Goal: Transaction & Acquisition: Purchase product/service

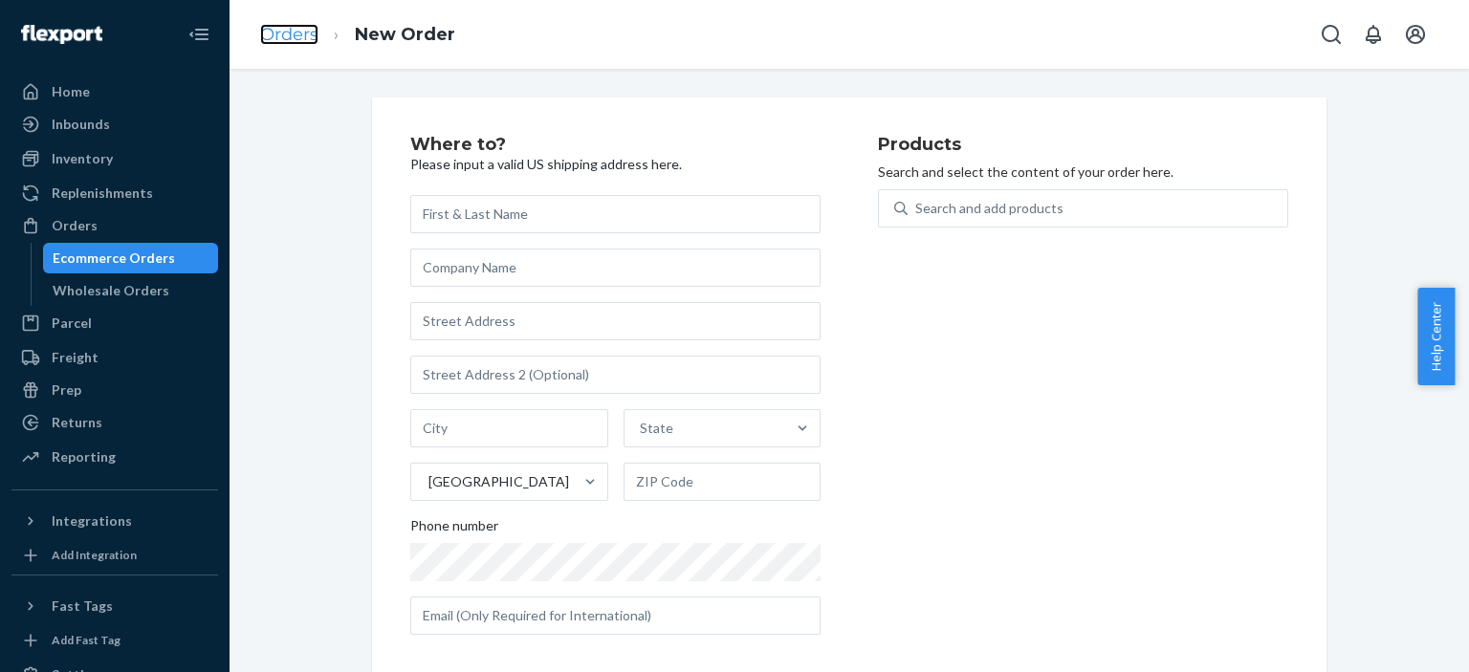
click at [288, 25] on link "Orders" at bounding box center [289, 34] width 58 height 21
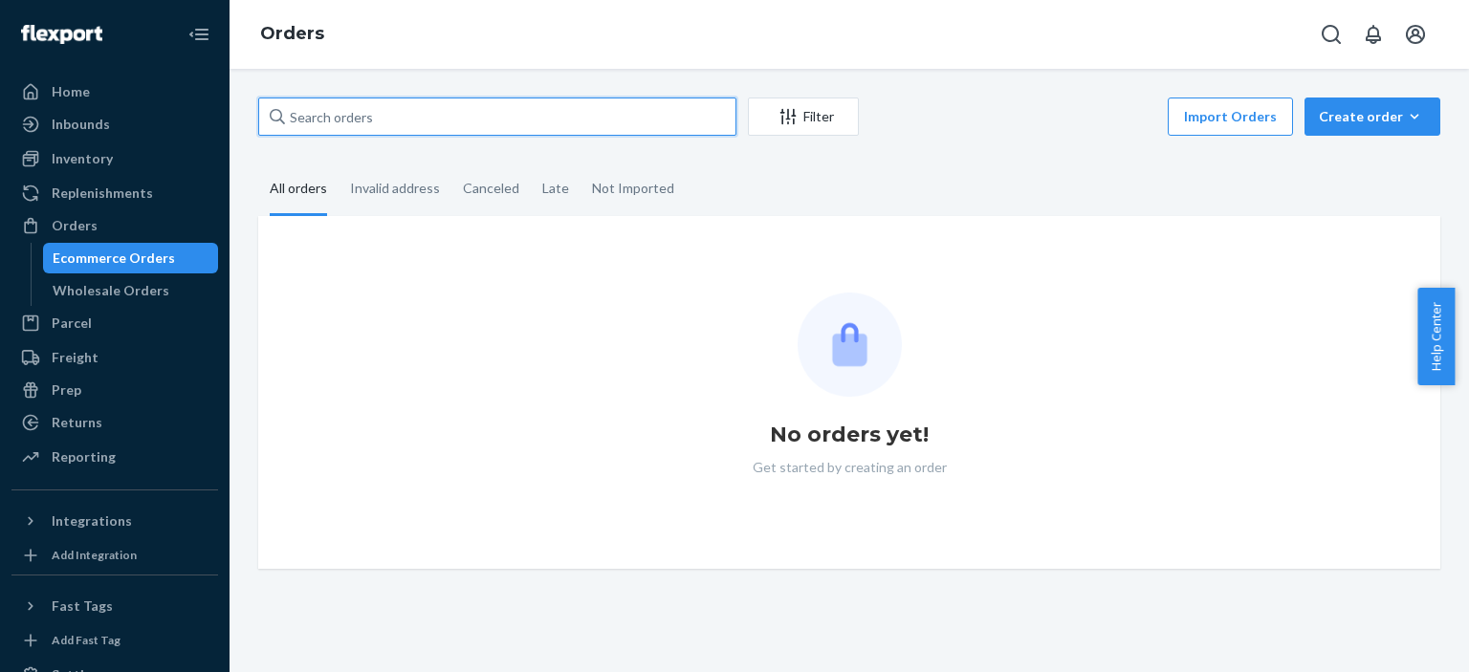
click at [448, 116] on input "text" at bounding box center [497, 117] width 478 height 38
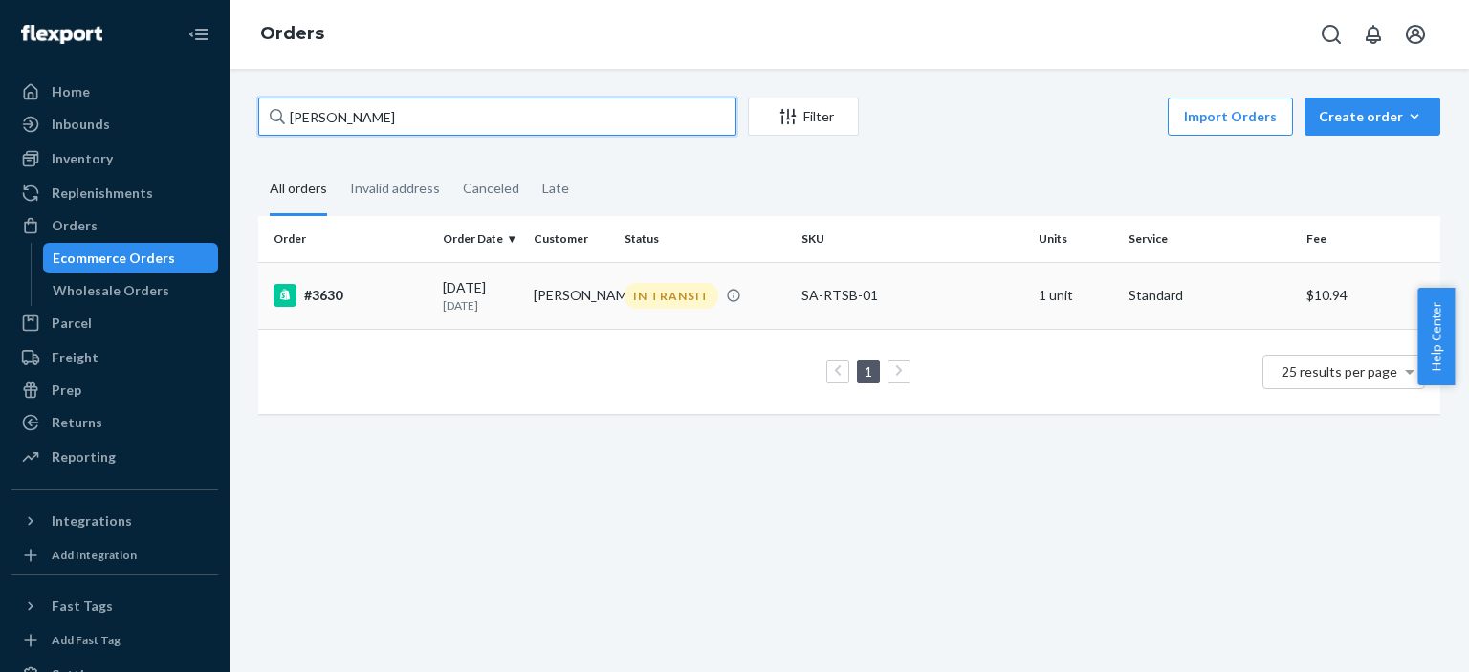
type input "[PERSON_NAME]"
click at [589, 294] on td "[PERSON_NAME]" at bounding box center [571, 295] width 91 height 67
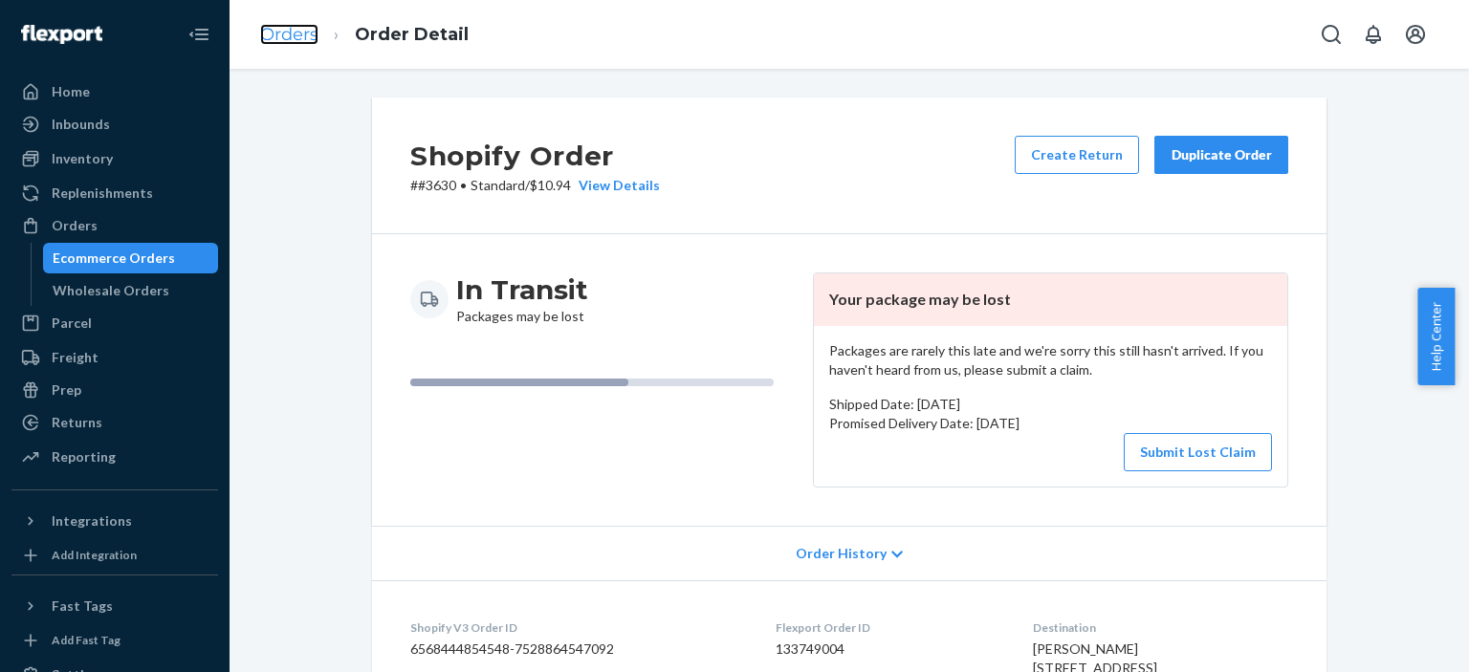
click at [310, 34] on link "Orders" at bounding box center [289, 34] width 58 height 21
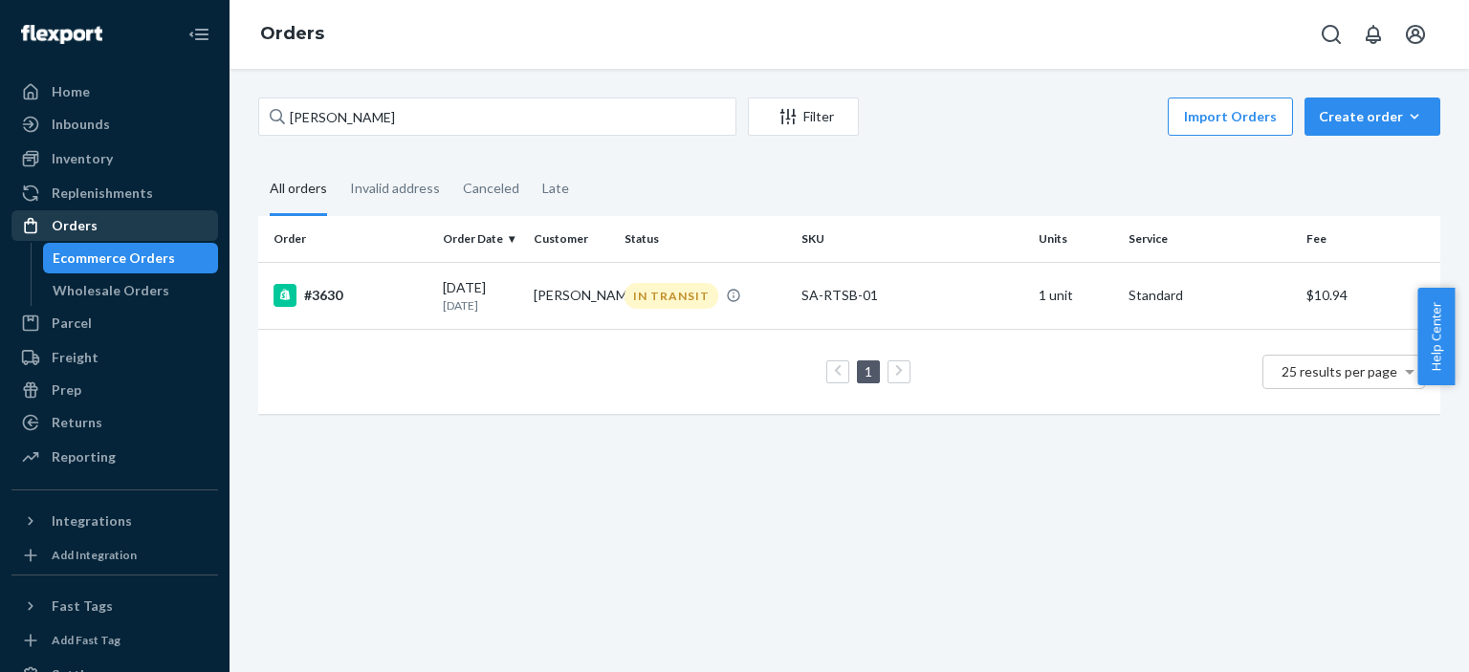
click at [107, 226] on div "Orders" at bounding box center [114, 225] width 203 height 27
click at [156, 225] on div "Orders" at bounding box center [114, 225] width 203 height 27
click at [153, 224] on div "Orders" at bounding box center [114, 225] width 203 height 27
click at [1362, 120] on div "Create order" at bounding box center [1372, 116] width 107 height 19
click at [553, 301] on td "Byron K Jones" at bounding box center [571, 295] width 91 height 67
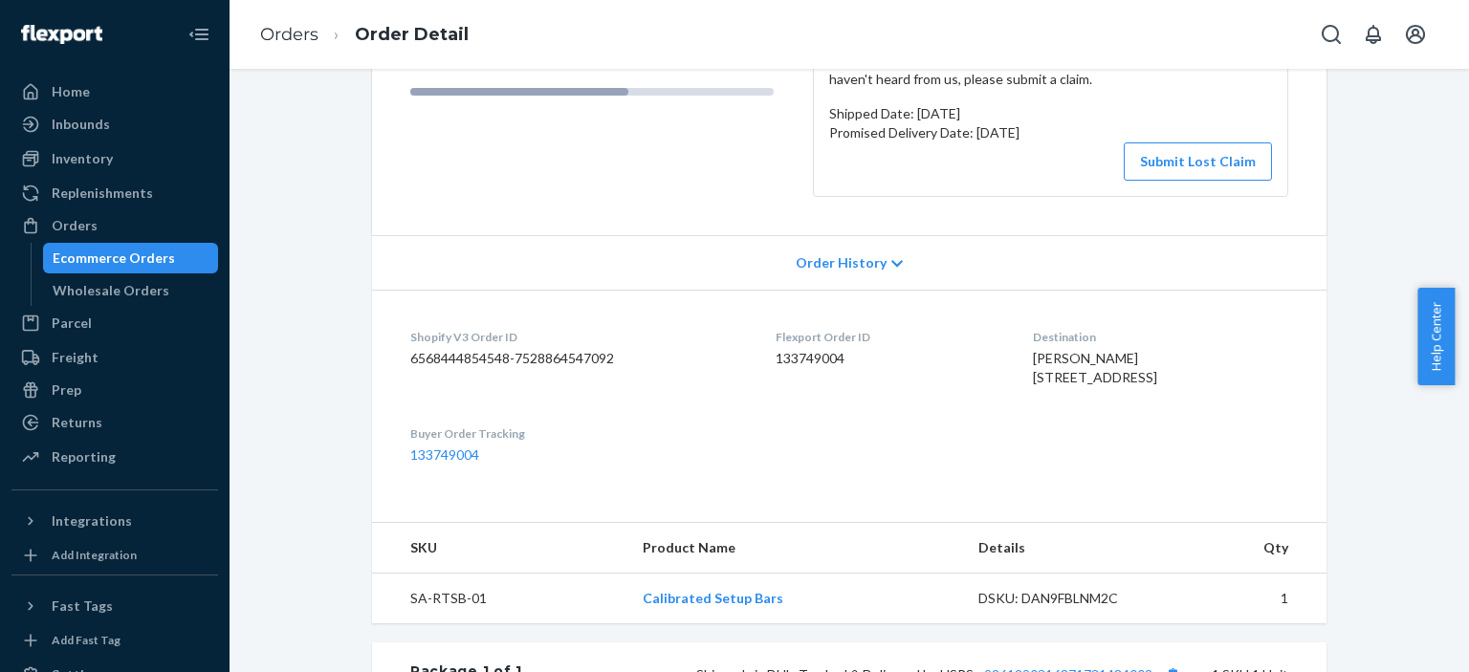
scroll to position [287, 0]
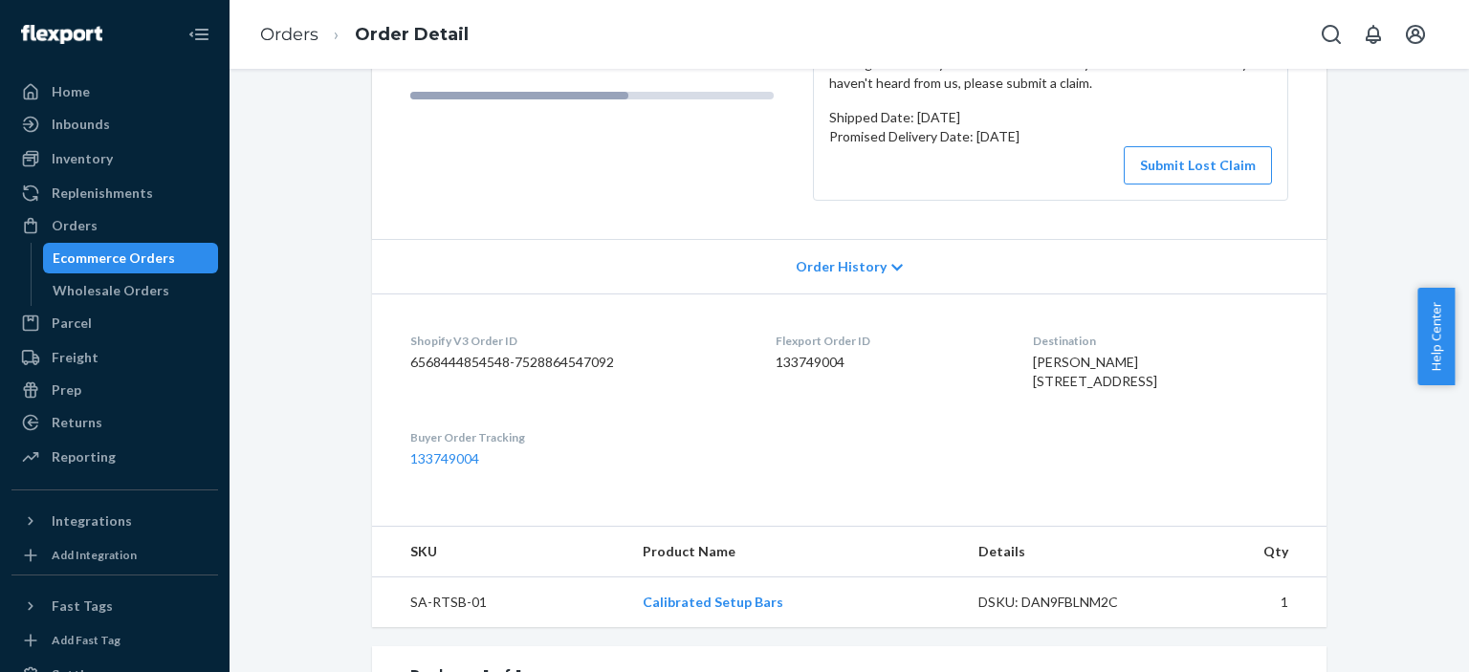
drag, startPoint x: 1037, startPoint y: 413, endPoint x: 1047, endPoint y: 410, distance: 10.9
click at [1011, 412] on dl "Shopify V3 Order ID 6568444854548-7528864547092 Flexport Order ID 133749004 Des…" at bounding box center [849, 400] width 955 height 213
click at [1194, 347] on dt "Destination" at bounding box center [1160, 341] width 255 height 16
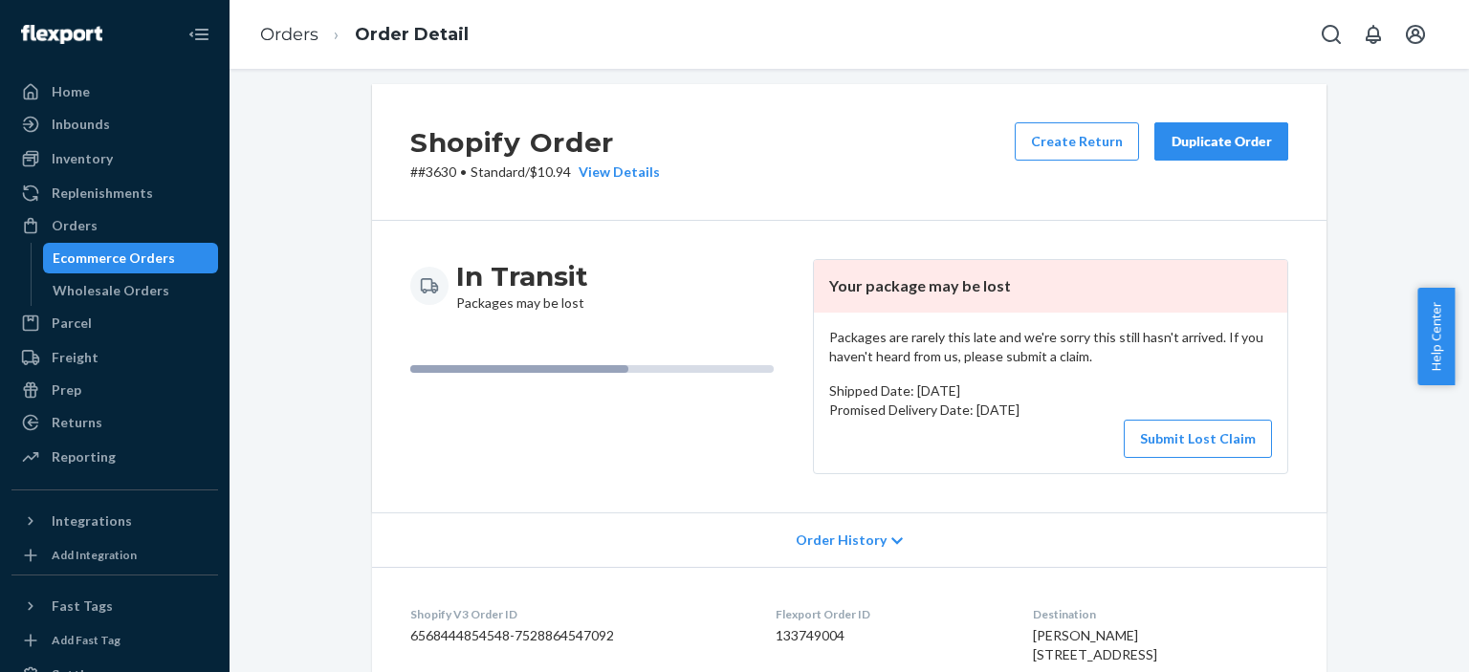
scroll to position [0, 0]
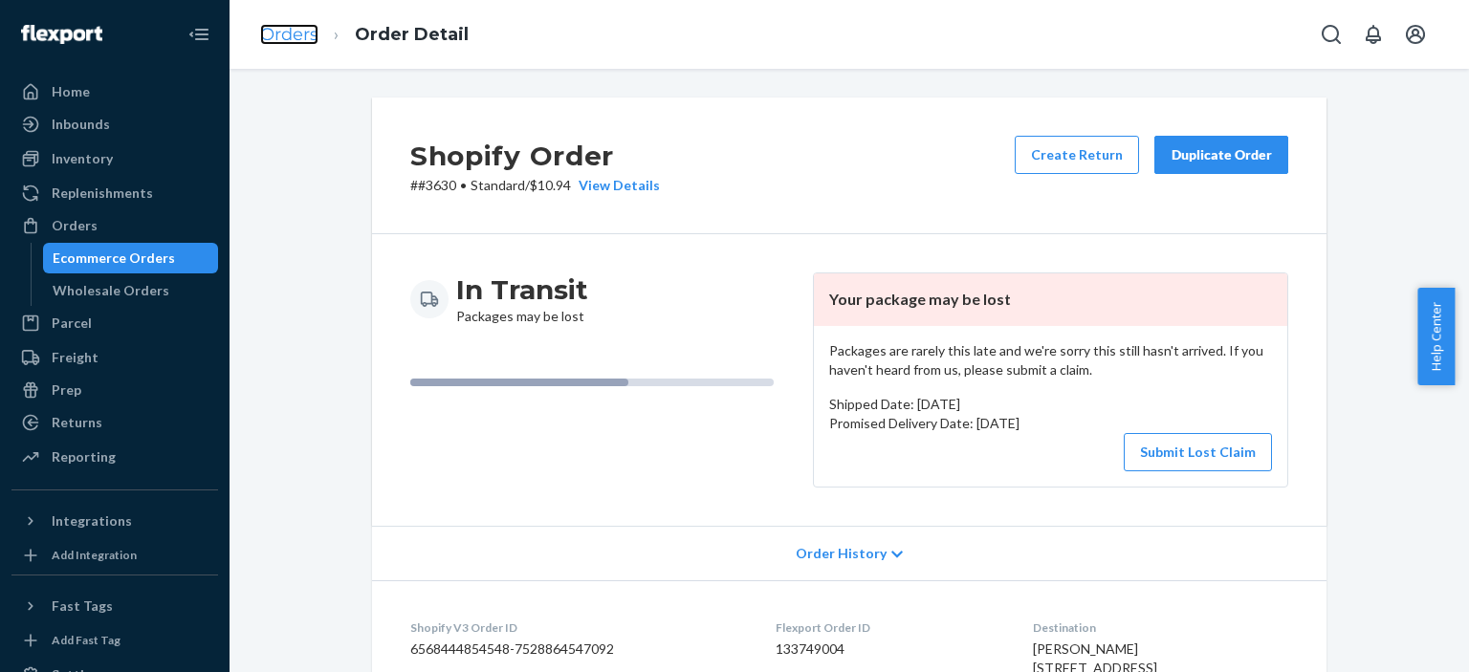
click at [293, 30] on link "Orders" at bounding box center [289, 34] width 58 height 21
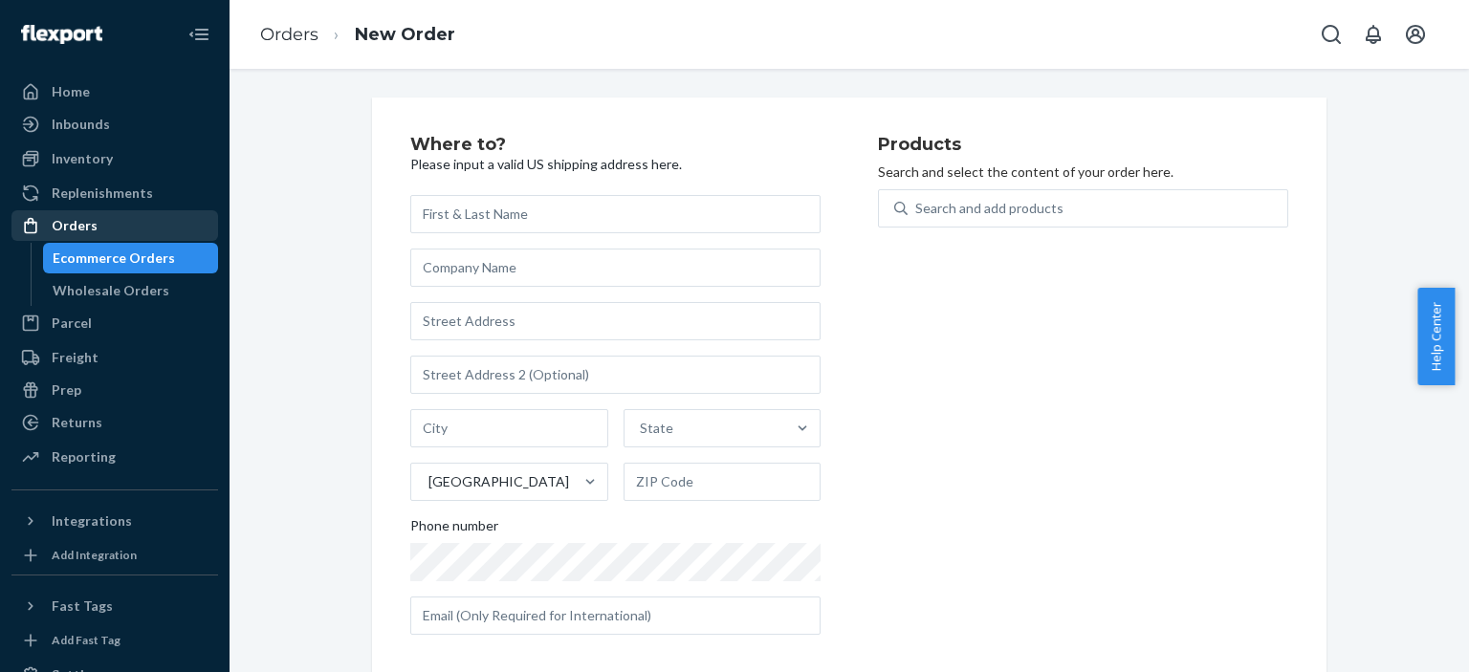
click at [145, 223] on div "Orders" at bounding box center [114, 225] width 203 height 27
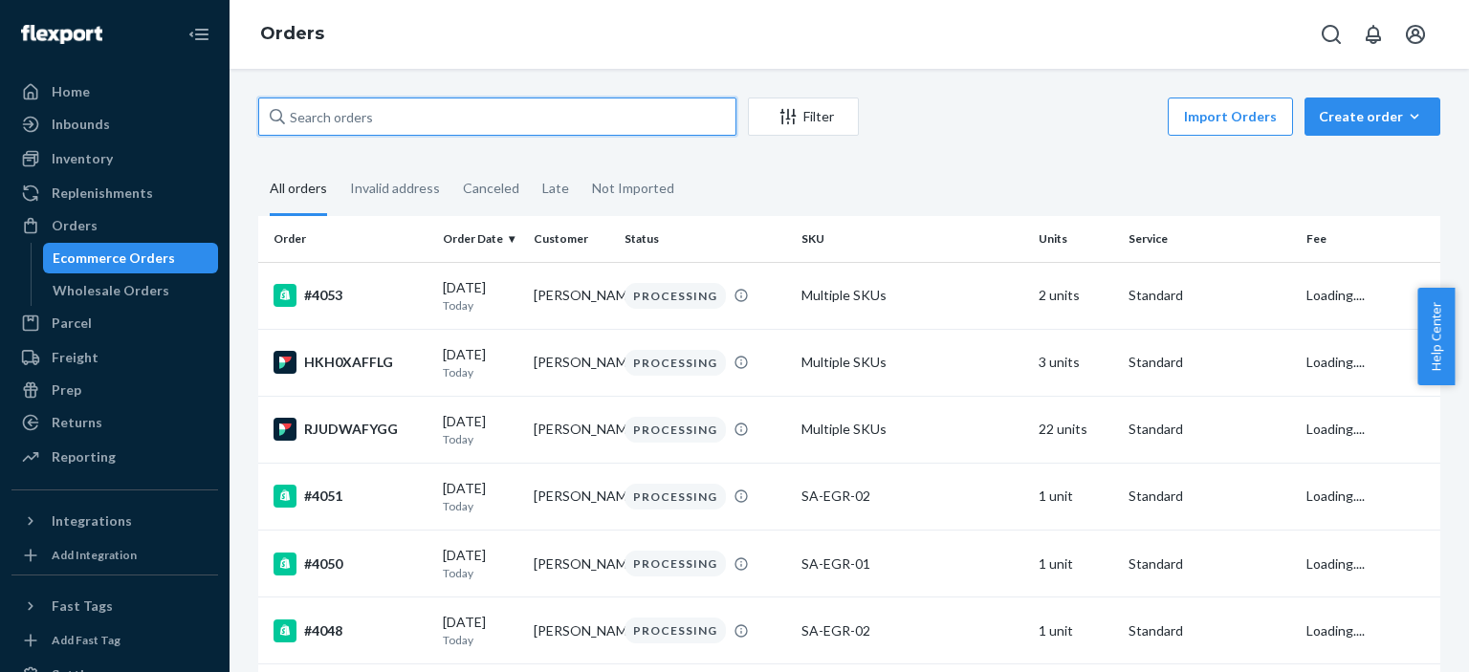
click at [462, 117] on input "text" at bounding box center [497, 117] width 478 height 38
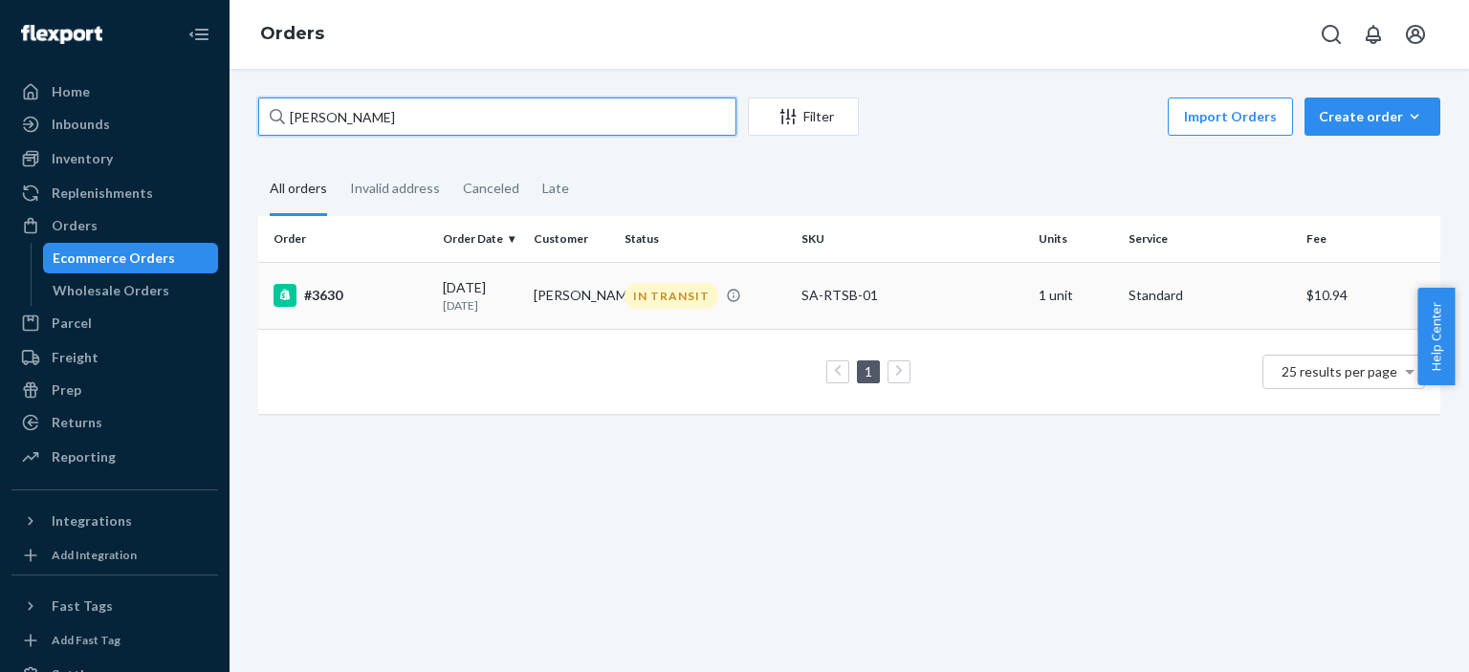
type input "[PERSON_NAME]"
click at [683, 297] on div "IN TRANSIT" at bounding box center [672, 296] width 94 height 26
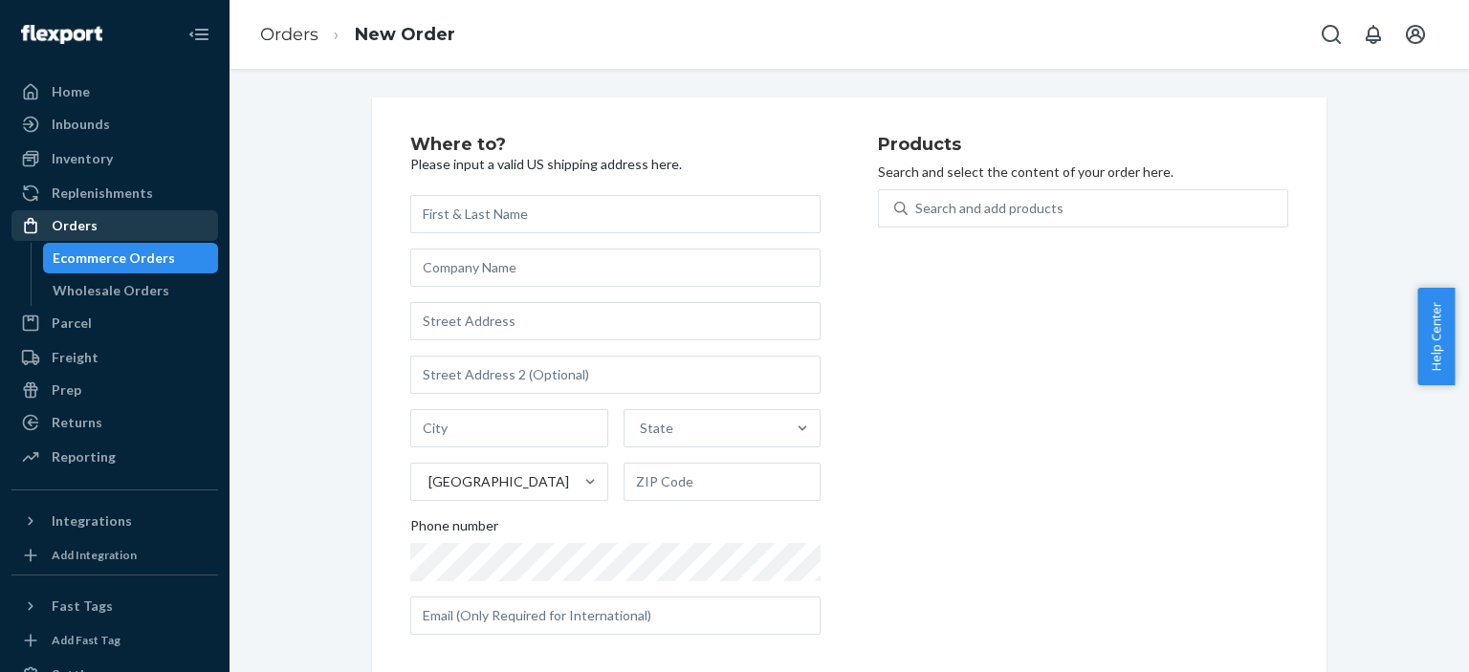
click at [118, 229] on div "Orders" at bounding box center [114, 225] width 203 height 27
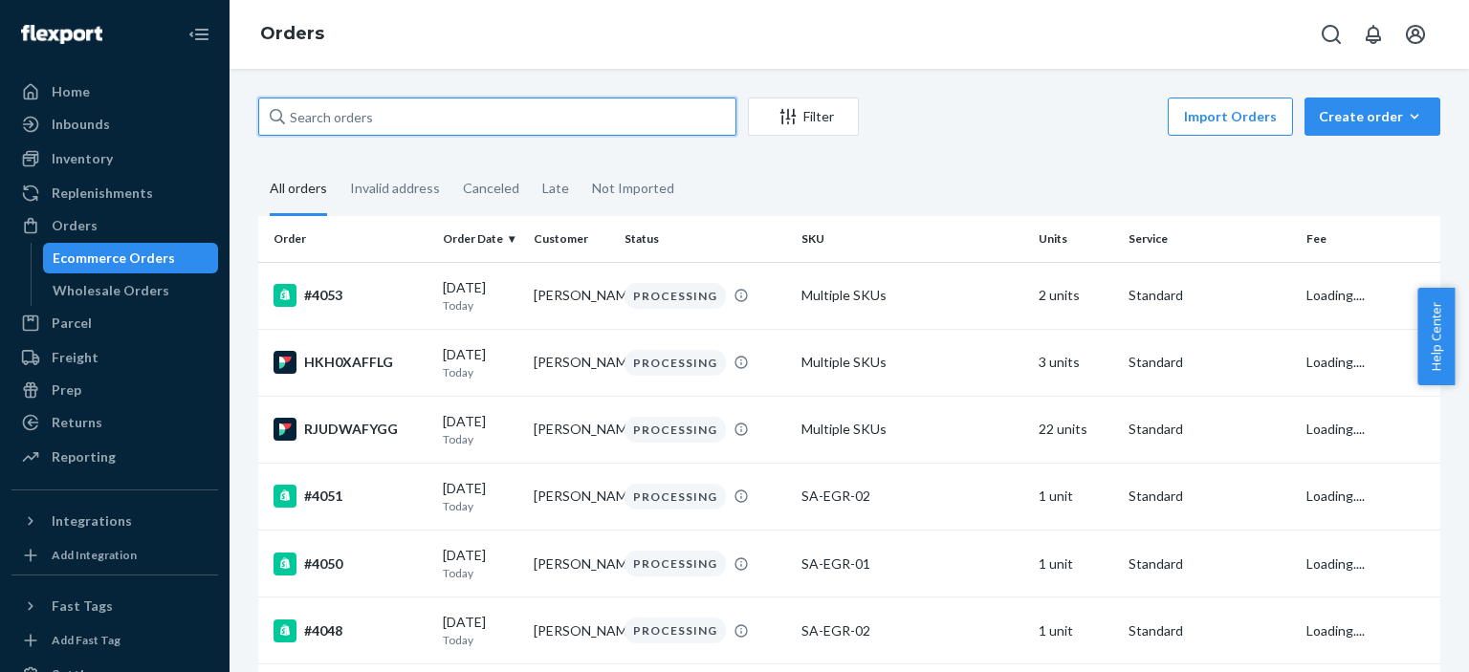
click at [436, 113] on input "text" at bounding box center [497, 117] width 478 height 38
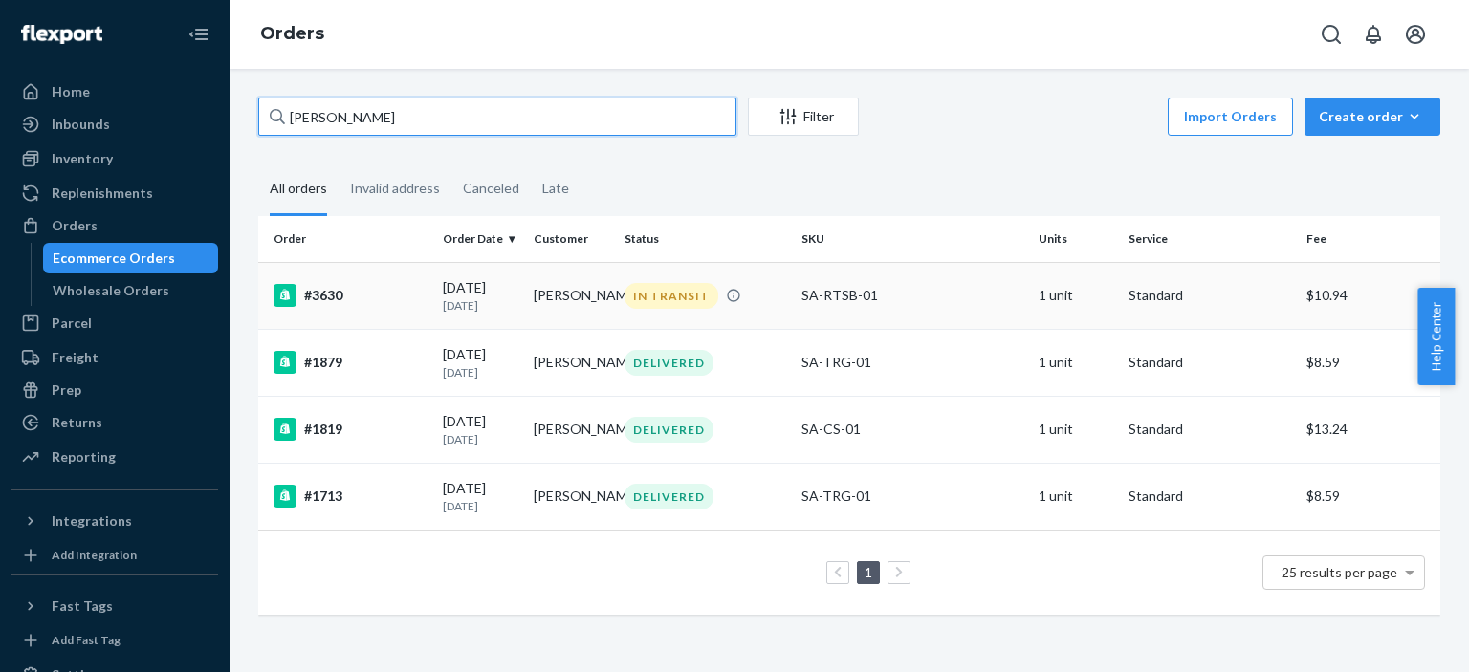
type input "[PERSON_NAME]"
click at [673, 290] on div "IN TRANSIT" at bounding box center [672, 296] width 94 height 26
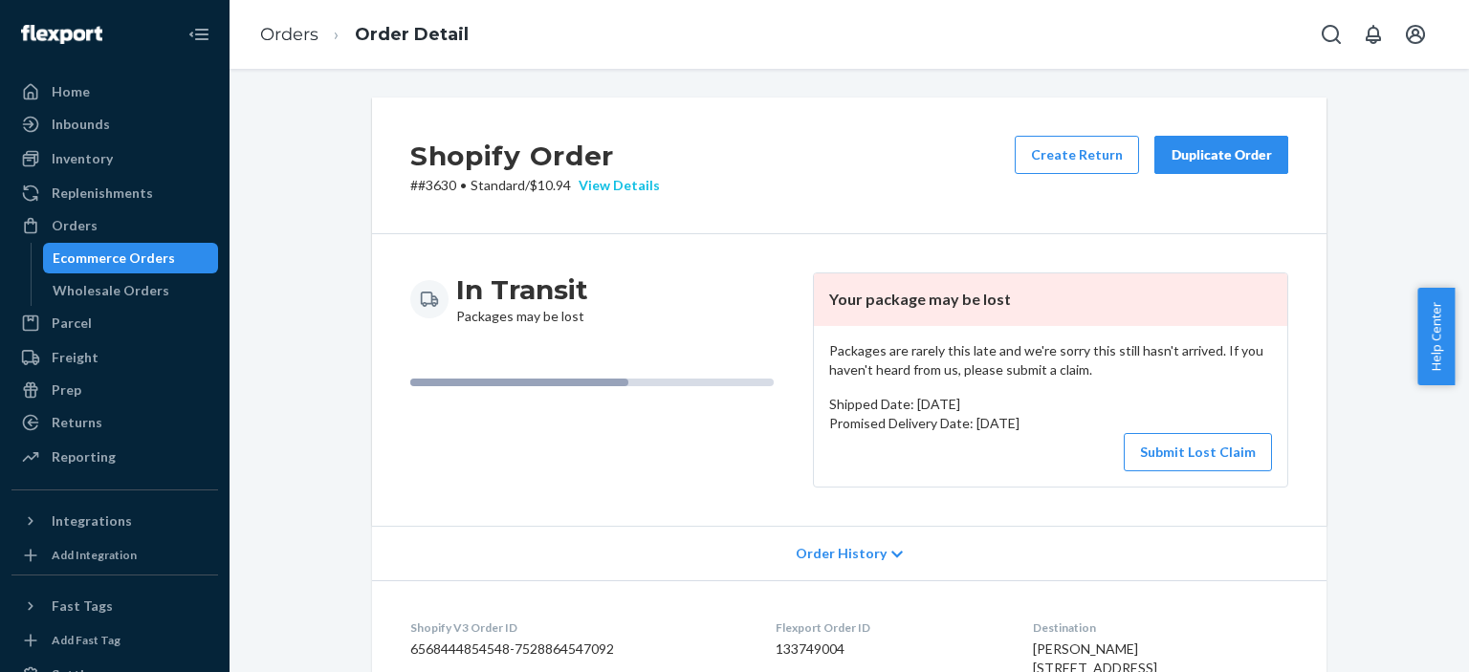
click at [627, 181] on div "View Details" at bounding box center [615, 185] width 89 height 19
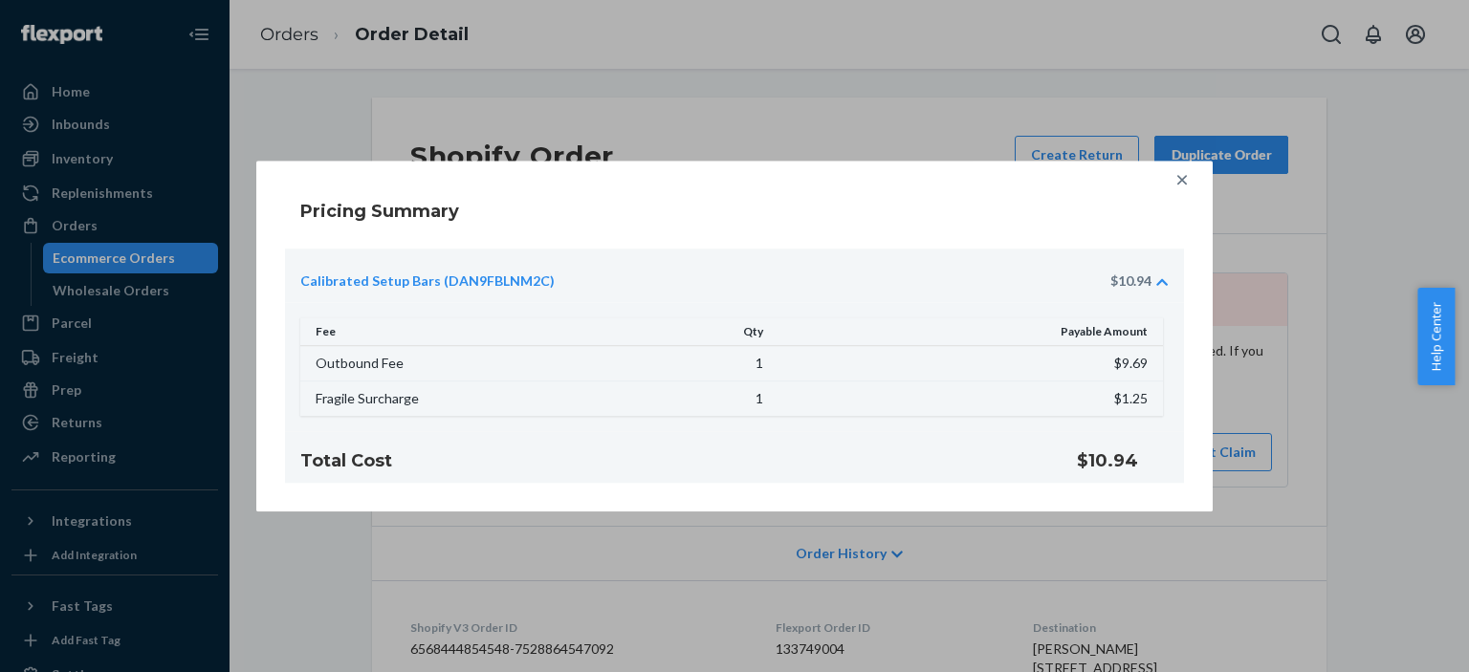
click at [900, 97] on div "Pricing Summary Calibrated Setup Bars (DAN9FBLNM2C) $10.94 Fee Qty Payable Amou…" at bounding box center [734, 336] width 1469 height 672
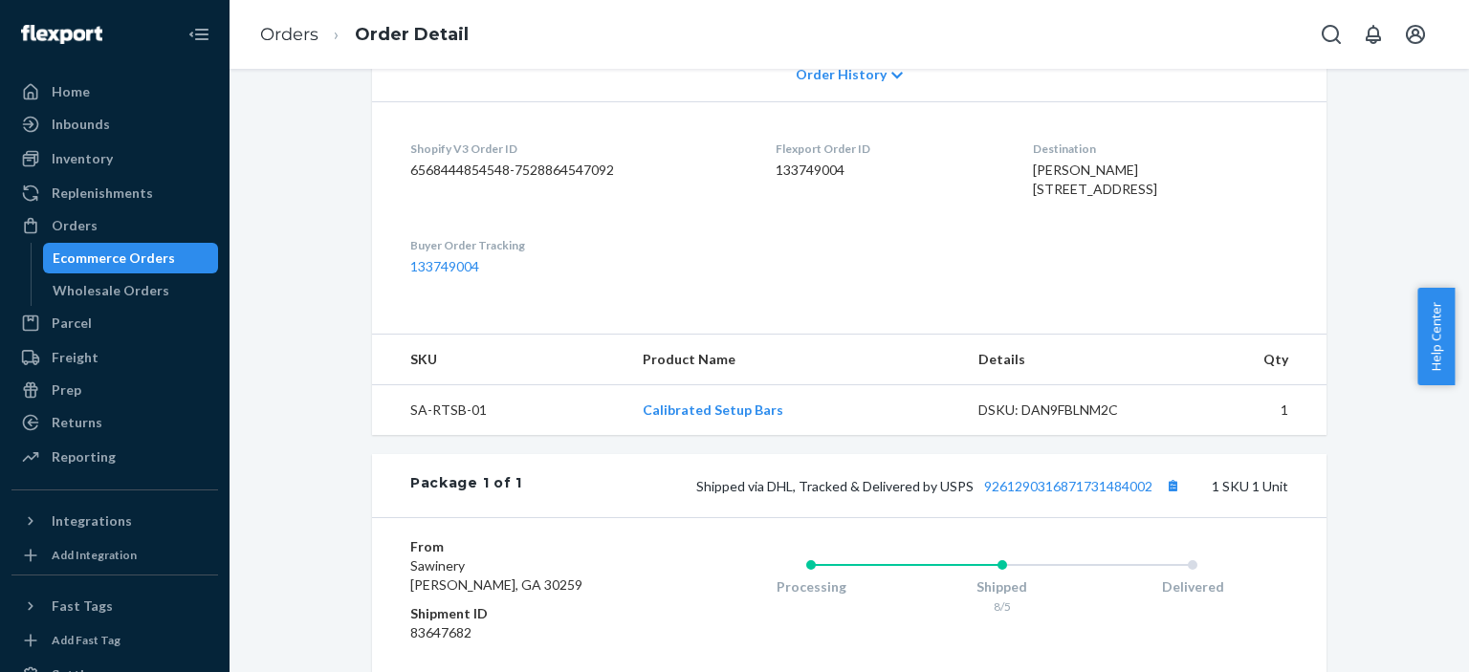
scroll to position [478, 0]
drag, startPoint x: 1051, startPoint y: 226, endPoint x: 1010, endPoint y: 175, distance: 65.3
click at [1010, 175] on dl "Shopify V3 Order ID 6568444854548-7528864547092 Flexport Order ID 133749004 Des…" at bounding box center [849, 208] width 955 height 213
copy span "[PERSON_NAME] [STREET_ADDRESS]"
click at [1199, 142] on dt "Destination" at bounding box center [1160, 150] width 255 height 16
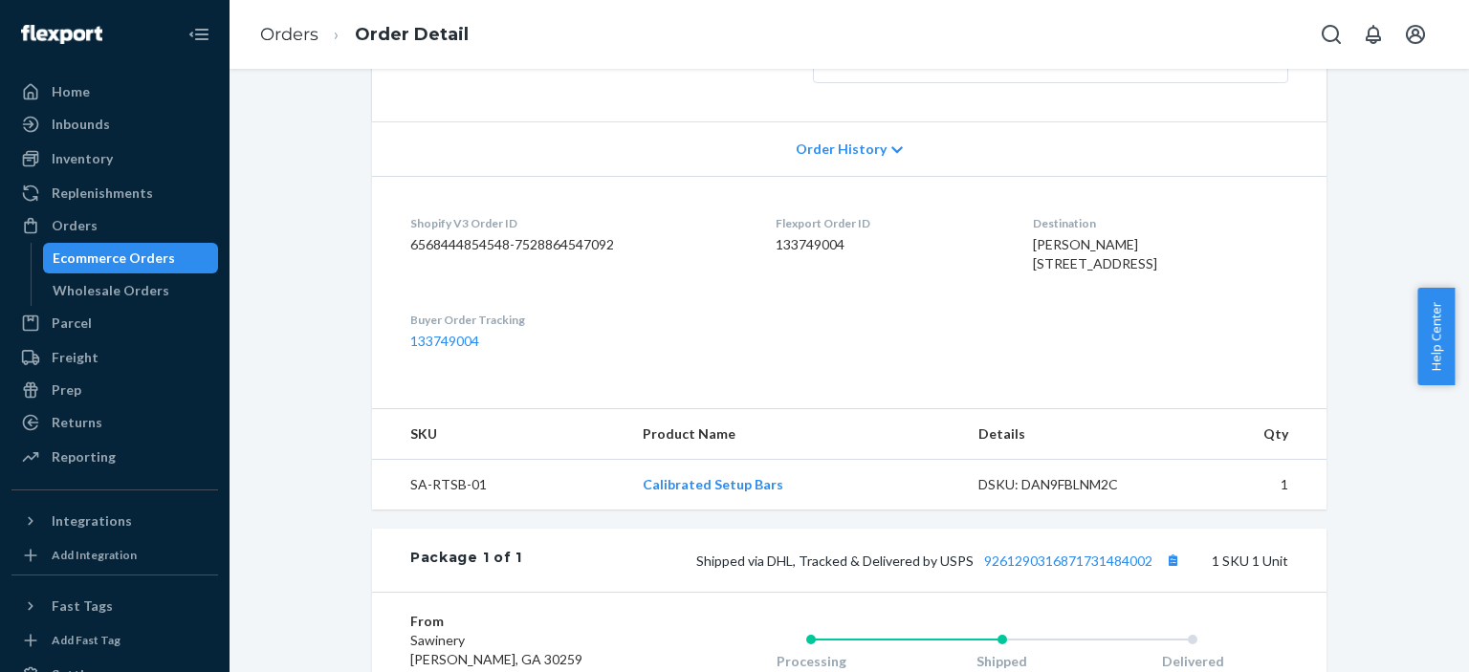
scroll to position [0, 0]
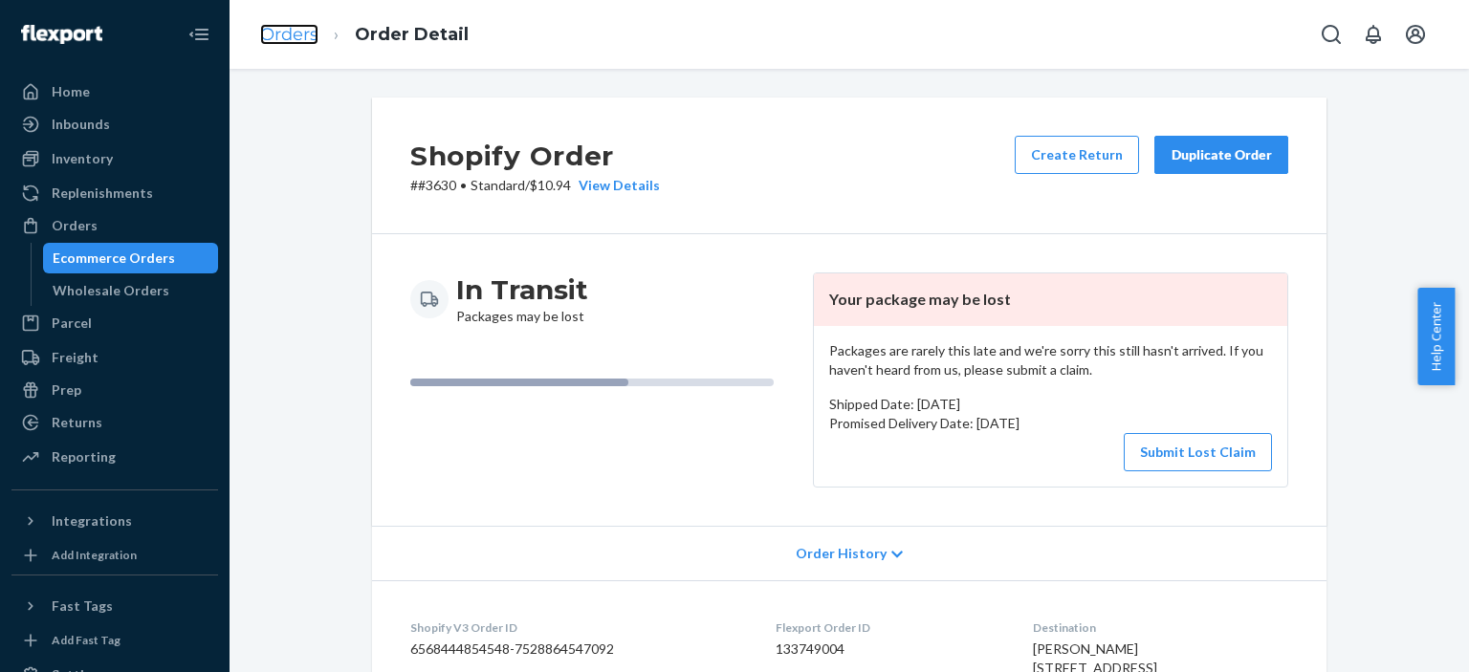
click at [286, 33] on link "Orders" at bounding box center [289, 34] width 58 height 21
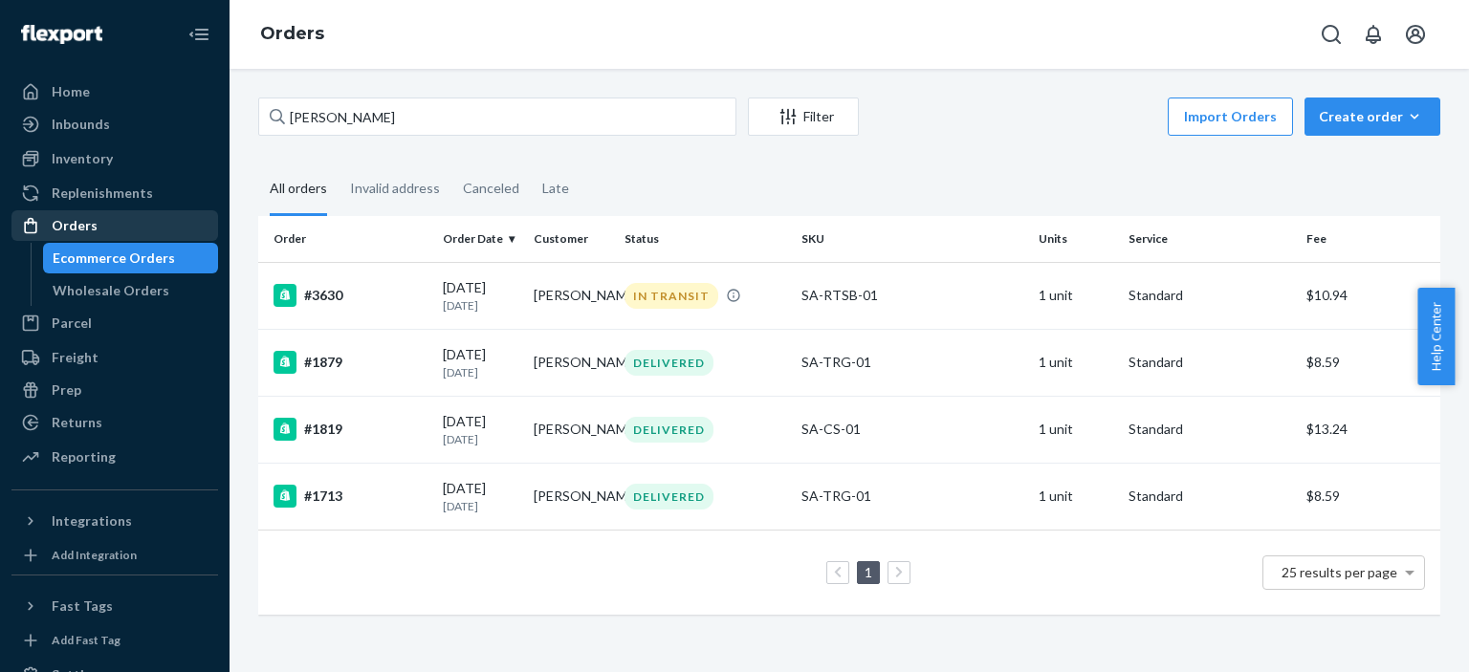
click at [133, 225] on div "Orders" at bounding box center [114, 225] width 203 height 27
click at [1366, 114] on div "Create order" at bounding box center [1372, 116] width 107 height 19
click at [1357, 160] on span "Ecommerce order" at bounding box center [1384, 162] width 119 height 13
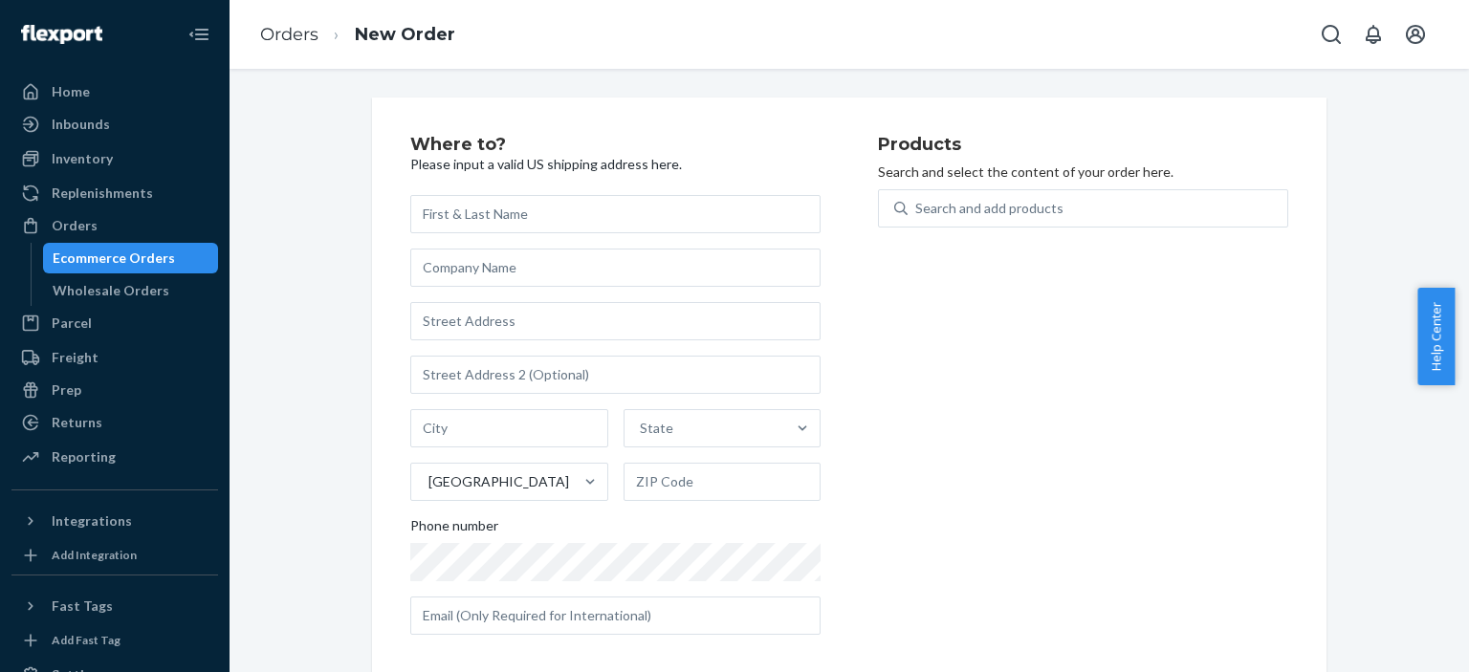
click at [555, 217] on input "text" at bounding box center [615, 214] width 410 height 38
type input "Byron Jones"
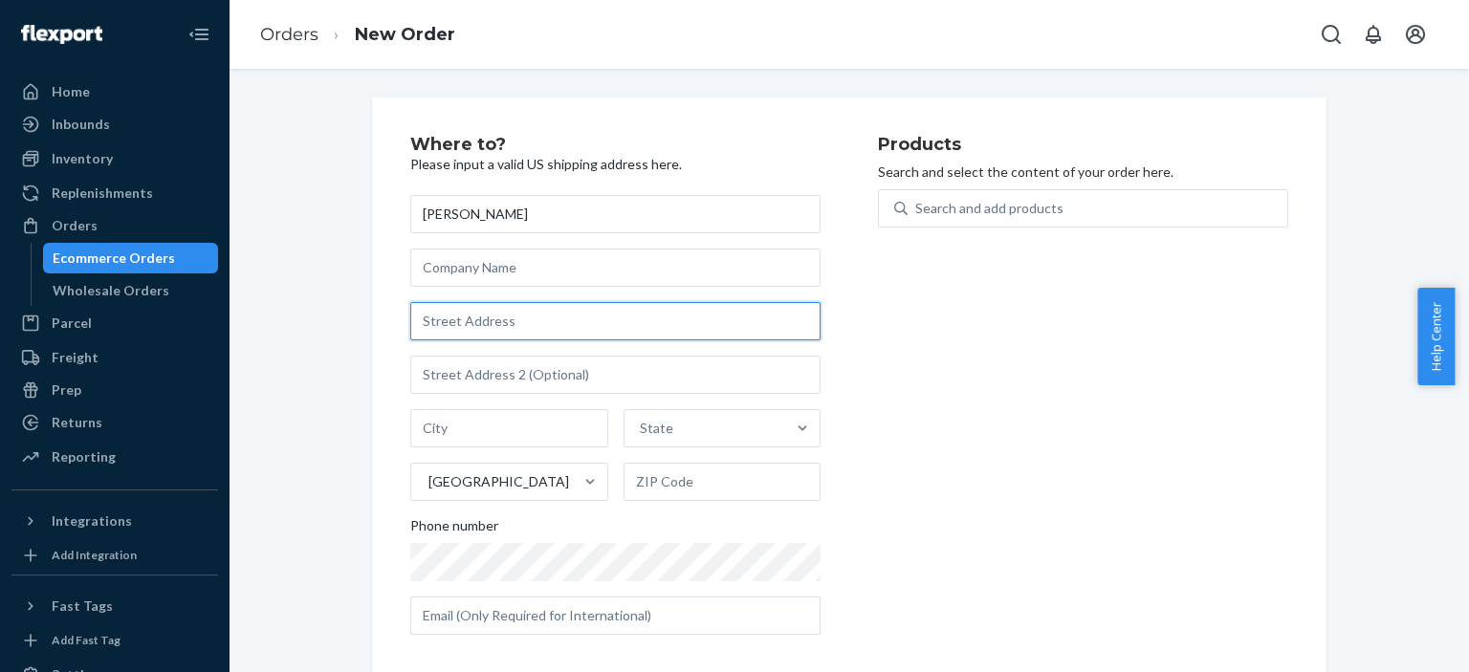
click at [552, 325] on input "text" at bounding box center [615, 321] width 410 height 38
paste input "Byron K Jones 957 Boulder Ct Auburn, AL 36830-7687 US"
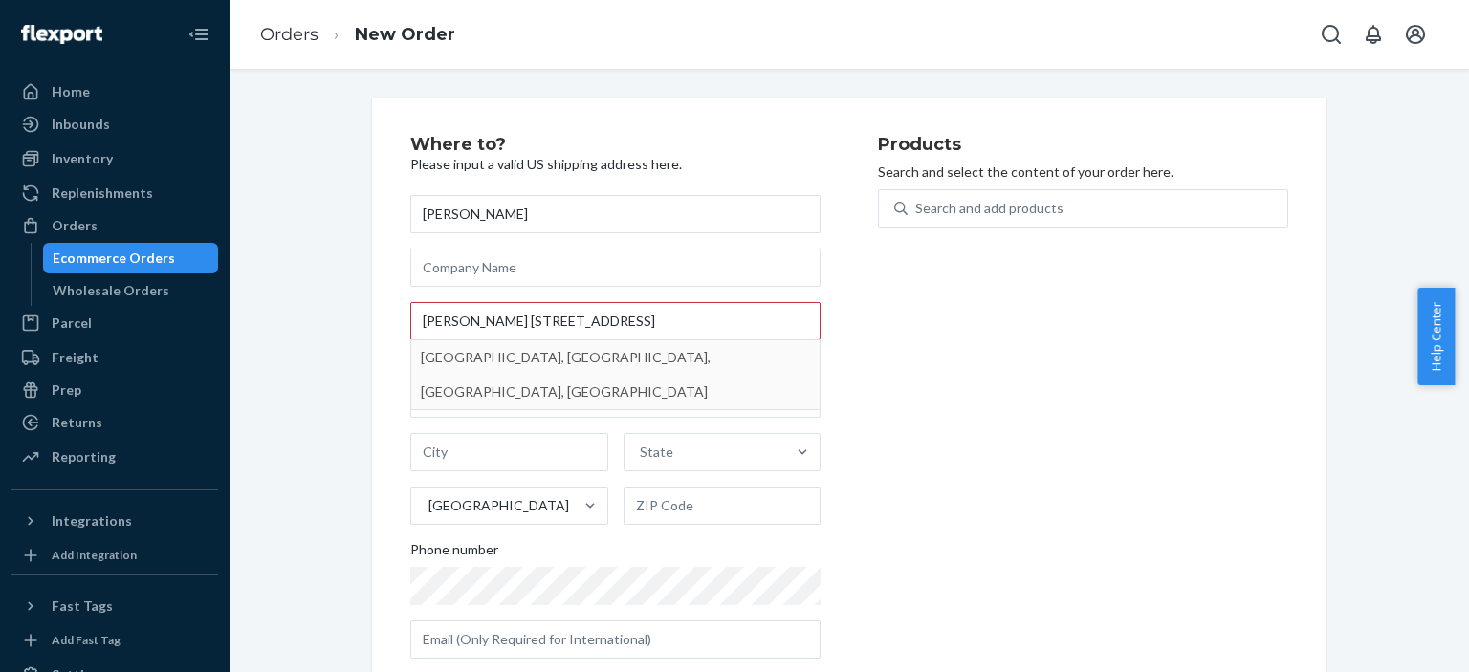
type input "957 Boulder Ct"
type input "Auburn"
type input "36830"
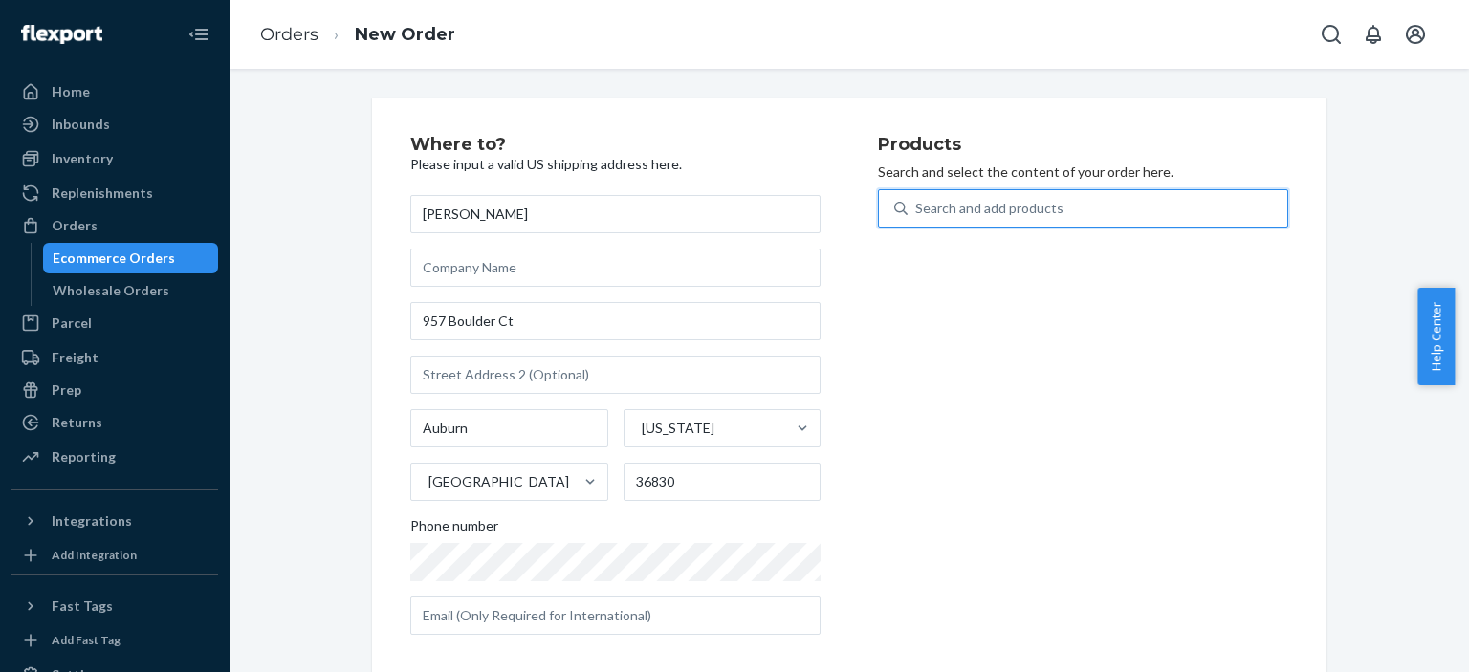
click at [1002, 206] on div "Search and add products" at bounding box center [989, 208] width 148 height 19
click at [917, 206] on input "0 results available. Use Up and Down to choose options, press Enter to select t…" at bounding box center [916, 208] width 2 height 19
click at [955, 208] on div "Search and add products" at bounding box center [989, 208] width 148 height 19
click at [917, 208] on input "0 results available. Use Up and Down to choose options, press Enter to select t…" at bounding box center [916, 208] width 2 height 19
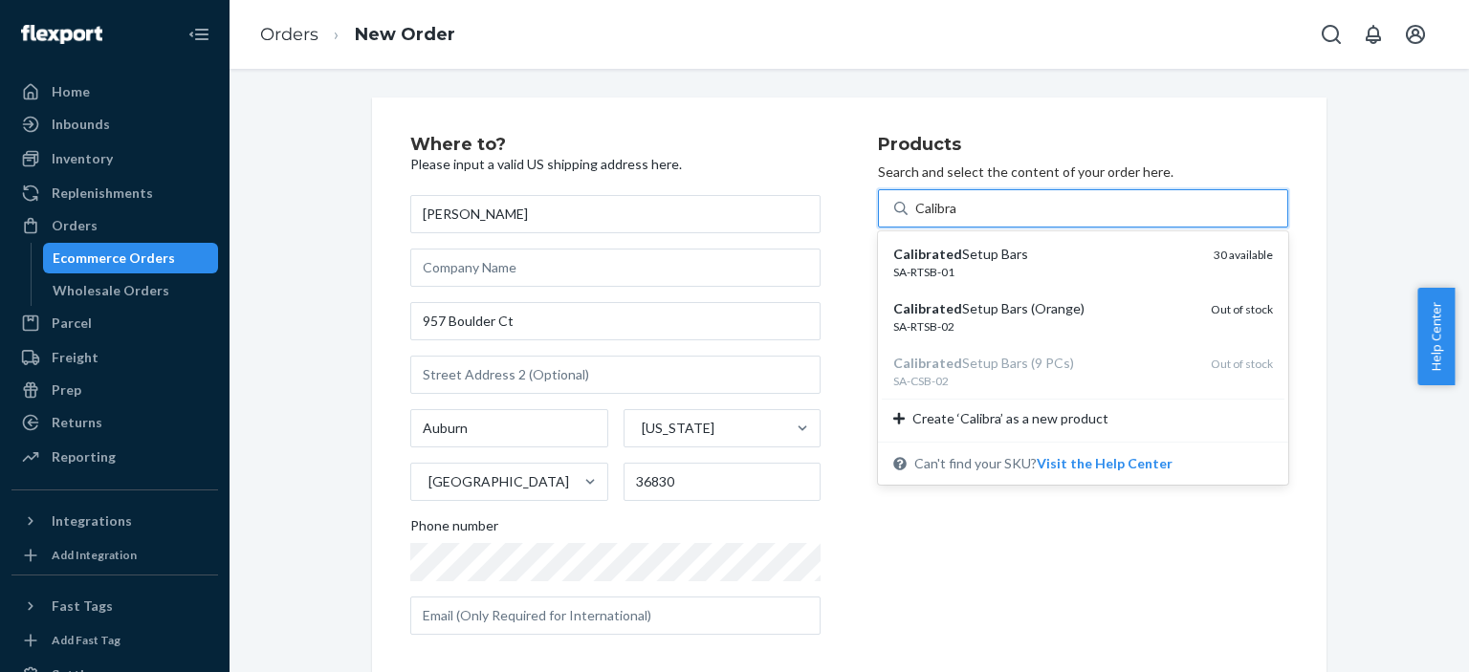
type input "Calibra"
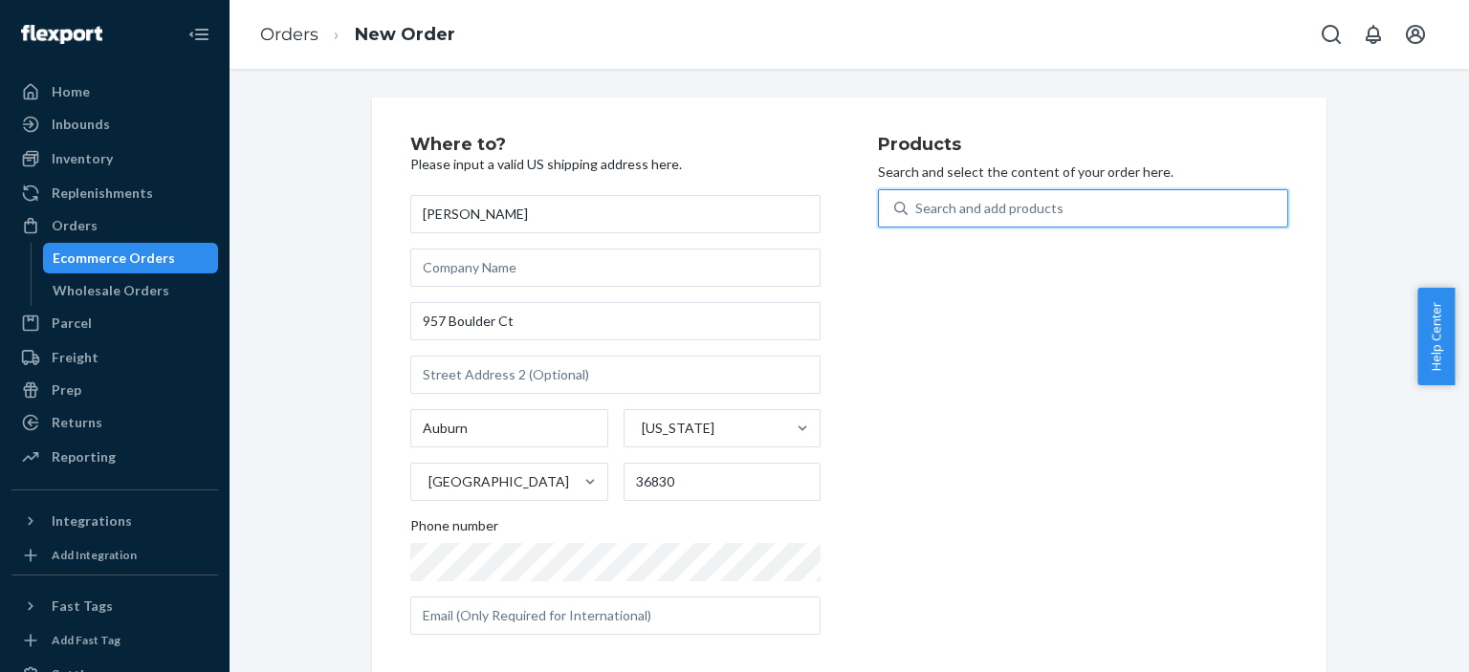
click at [953, 209] on div "Search and add products" at bounding box center [989, 208] width 148 height 19
click at [917, 209] on input "0 results available. Select is focused ,type to refine list, press Down to open…" at bounding box center [916, 208] width 2 height 19
type input "Calib"
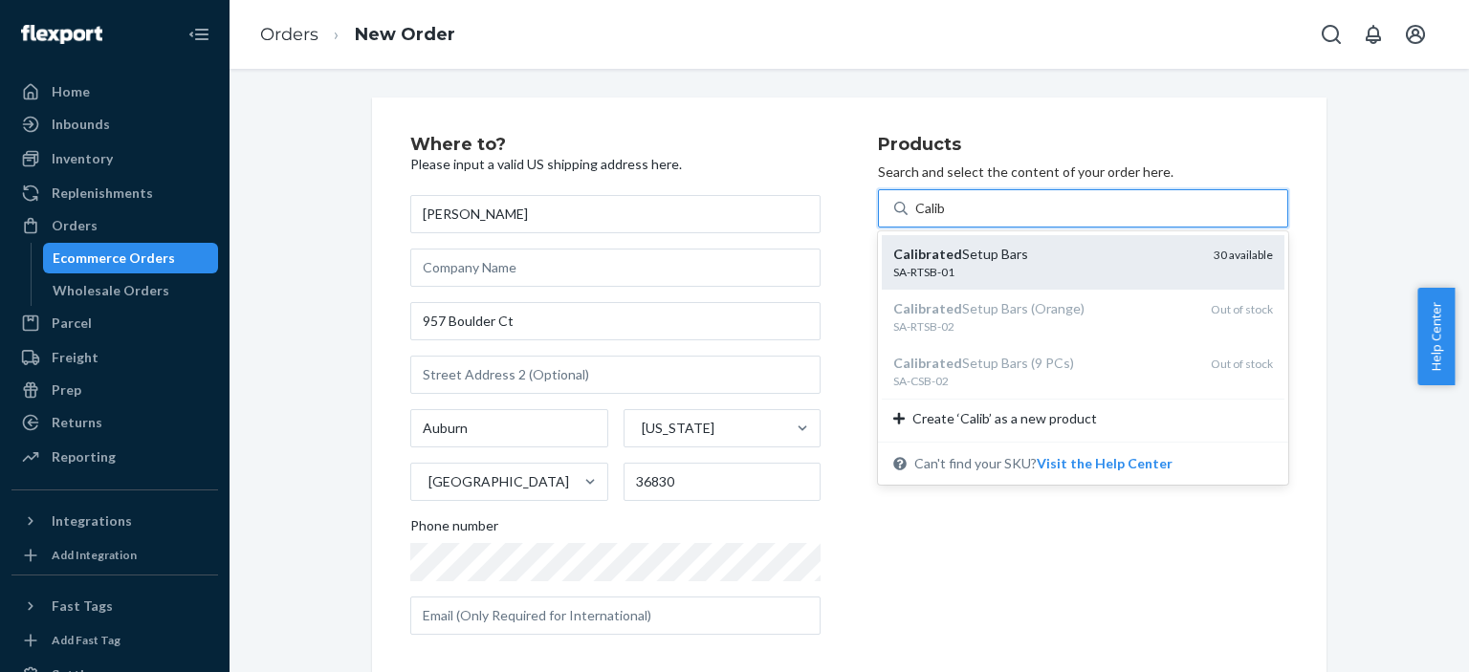
click at [1011, 253] on div "Calibrated Setup Bars" at bounding box center [1045, 254] width 305 height 19
click at [948, 218] on input "Calib" at bounding box center [931, 208] width 33 height 19
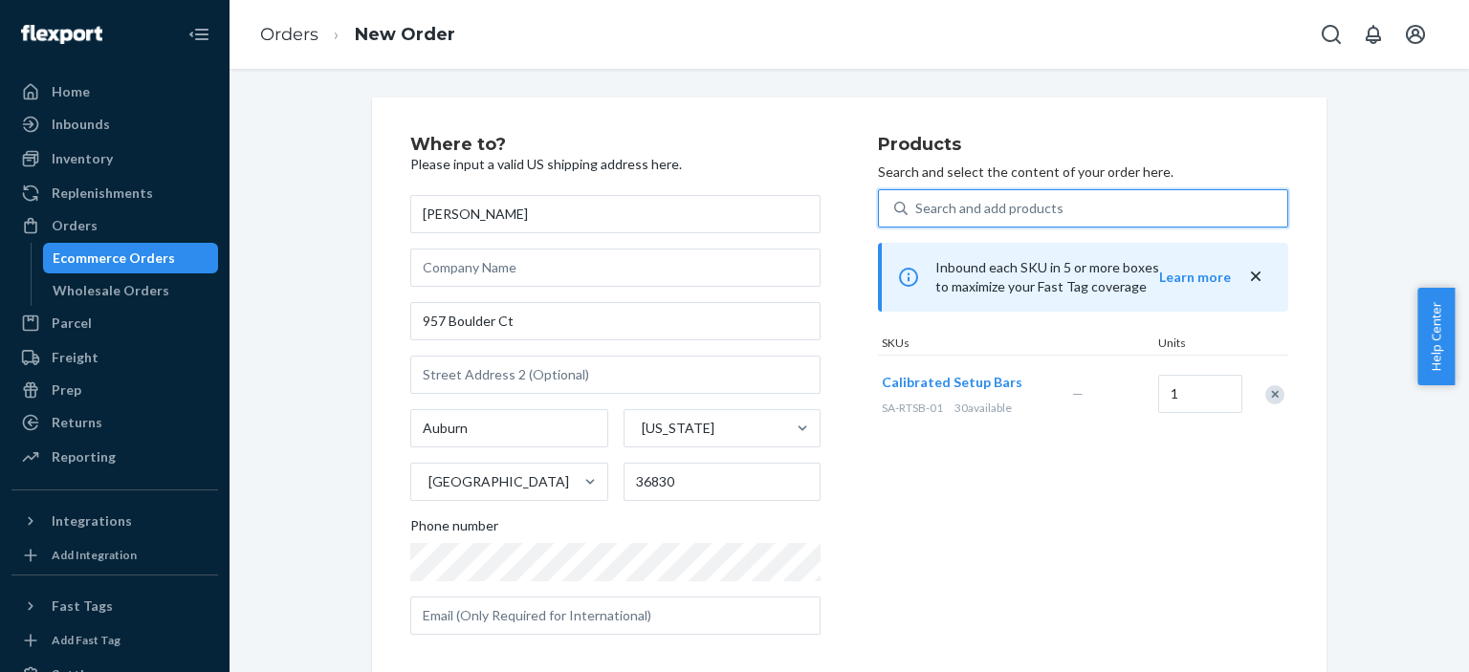
click at [1054, 202] on div "Search and add products" at bounding box center [1098, 208] width 380 height 34
click at [917, 202] on input "0 results available. Use Up and Down to choose options, press Enter to select t…" at bounding box center [916, 208] width 2 height 19
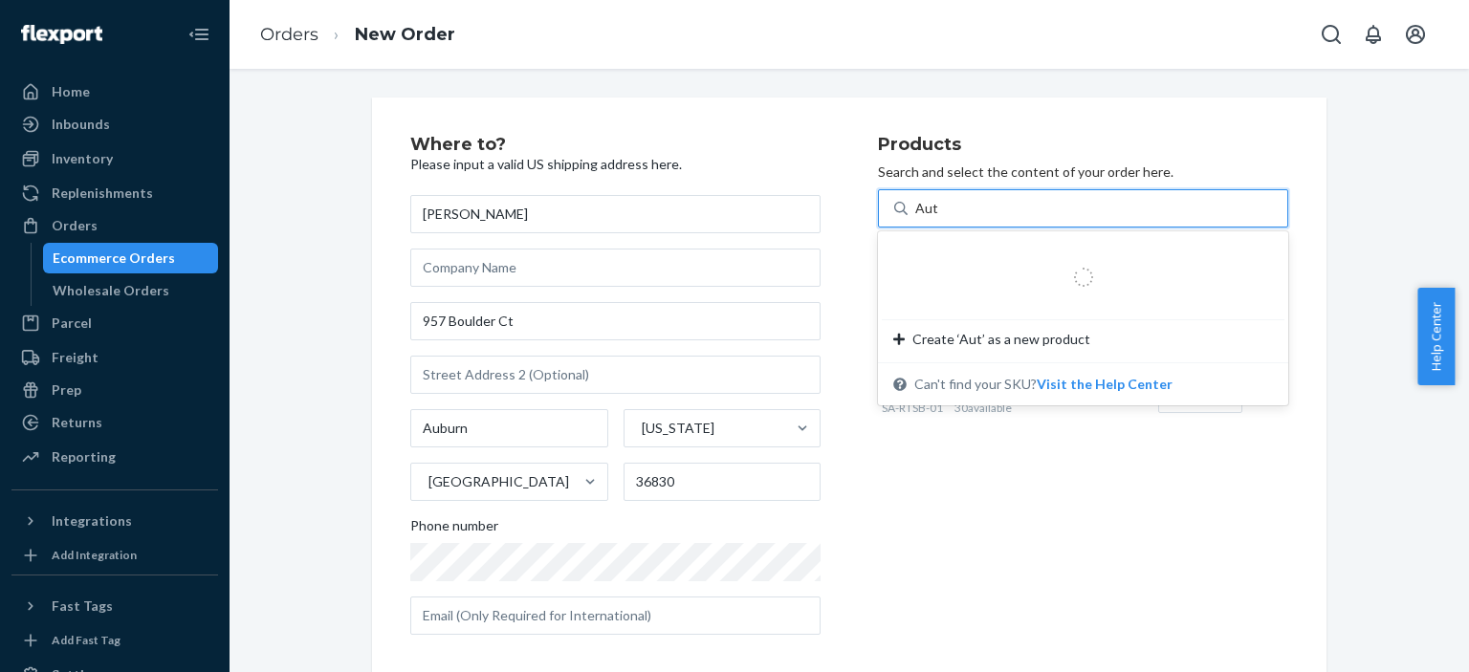
type input "Auto"
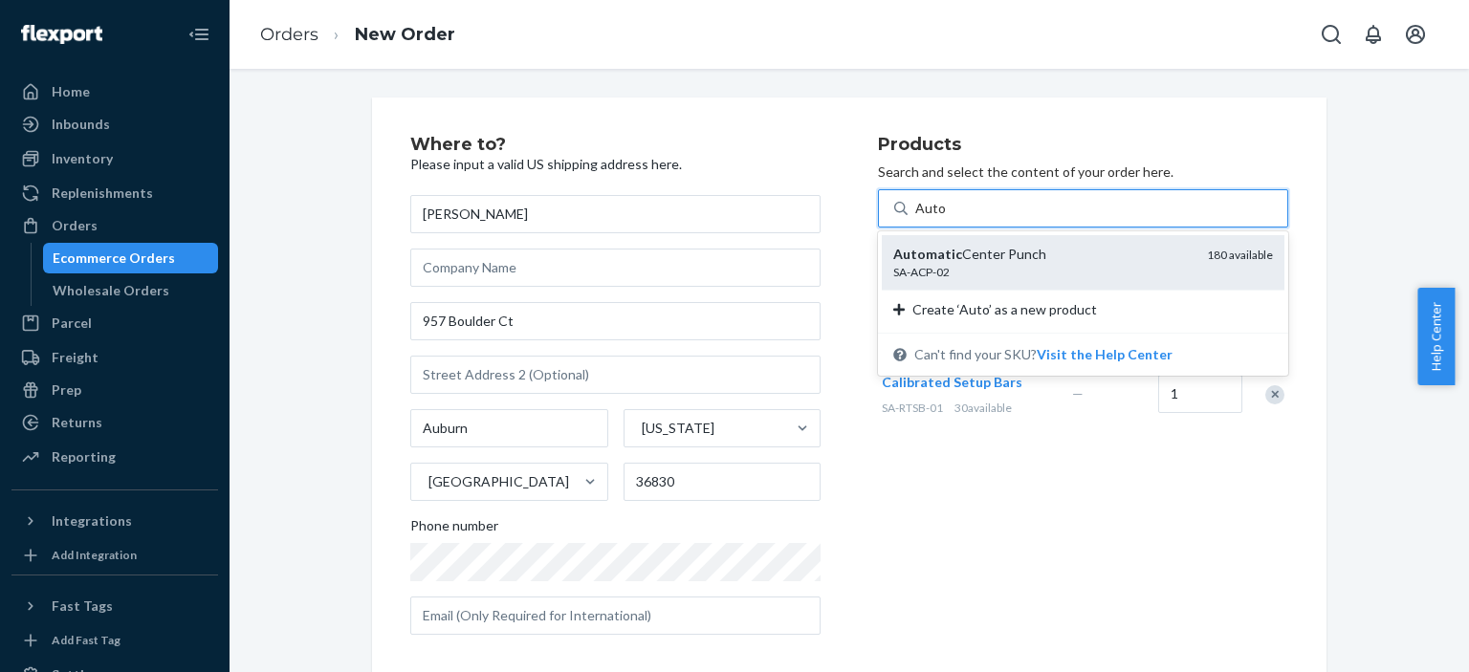
click at [1035, 267] on div "SA-ACP-02" at bounding box center [1042, 272] width 298 height 16
click at [946, 218] on input "Auto" at bounding box center [930, 208] width 31 height 19
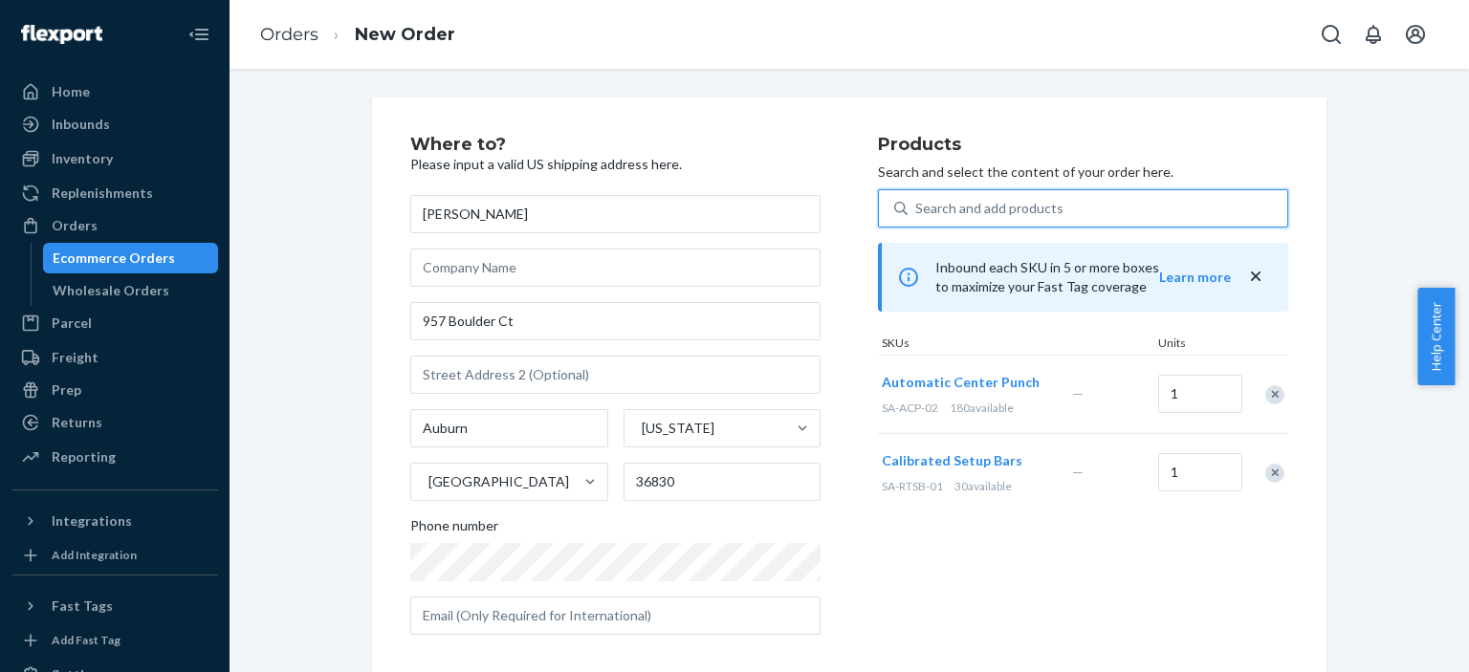
click at [1060, 206] on div "Search and add products" at bounding box center [1098, 208] width 380 height 34
click at [917, 206] on input "0 results available. Use Up and Down to choose options, press Enter to select t…" at bounding box center [916, 208] width 2 height 19
type input "c"
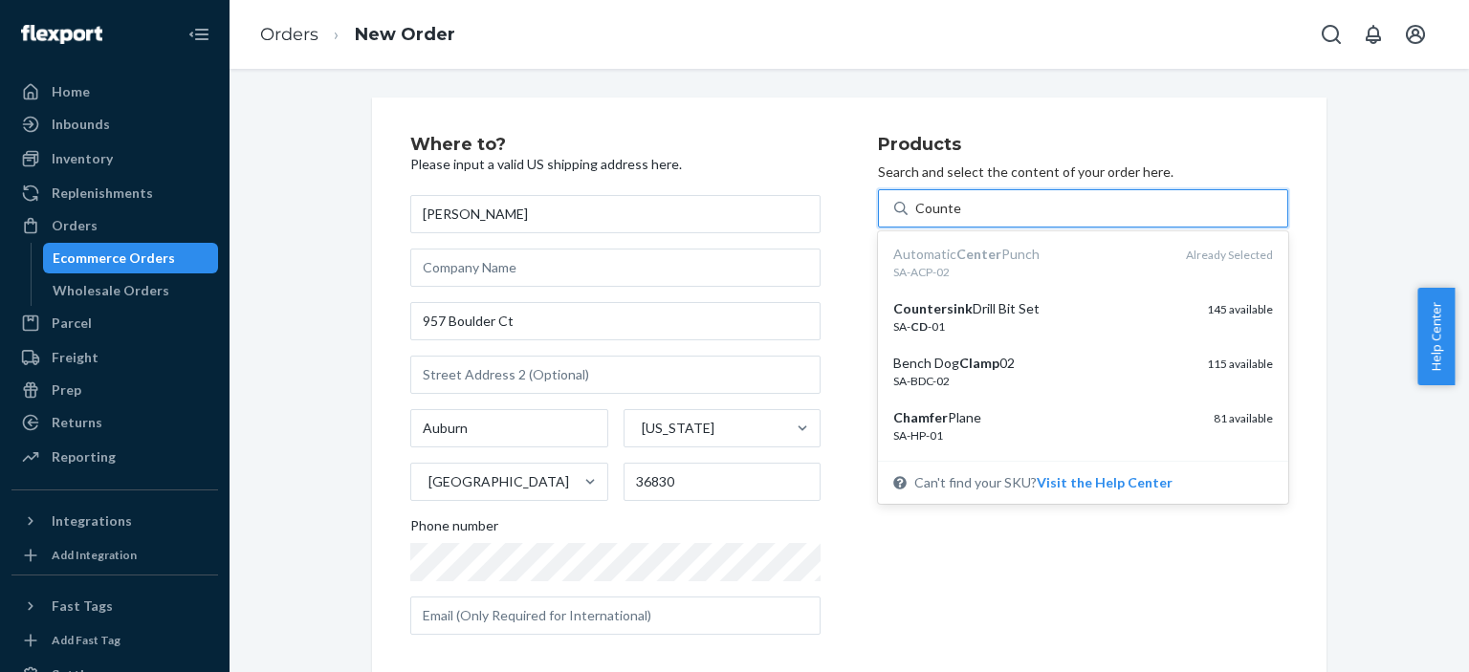
type input "Counter"
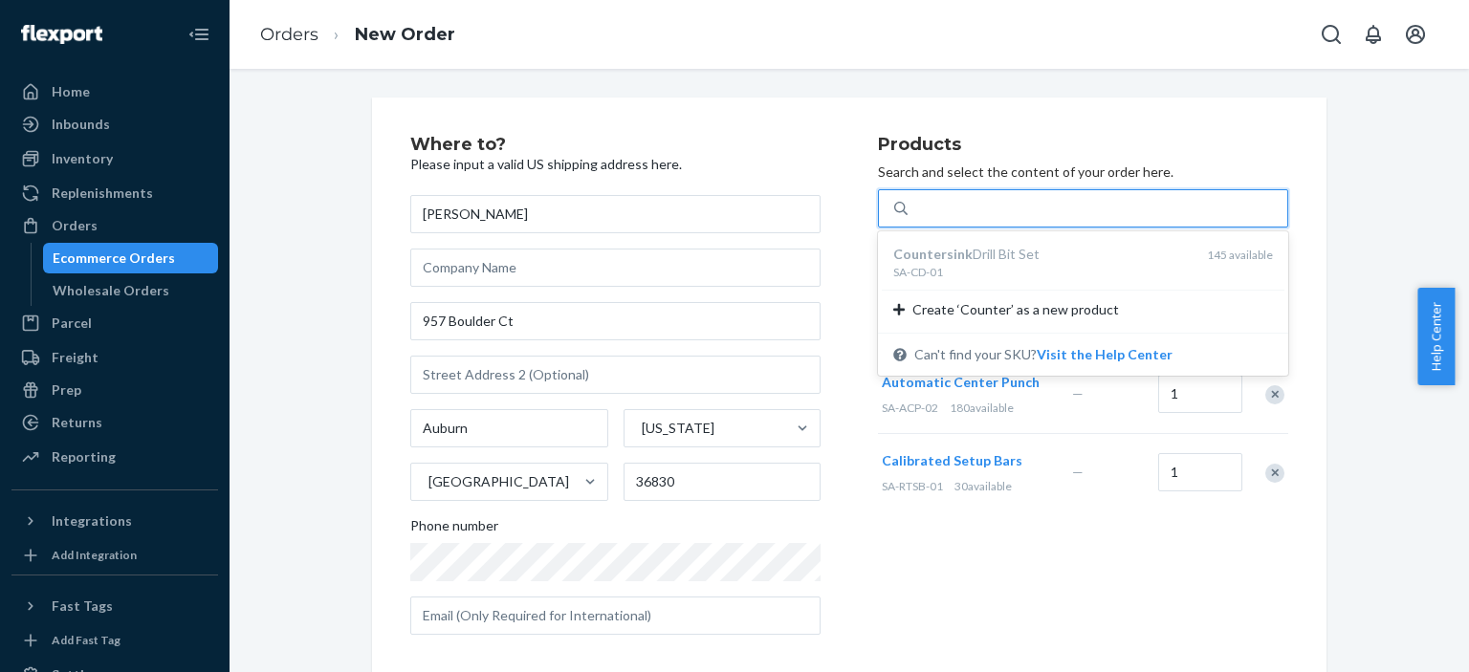
click at [1018, 206] on div "Counter" at bounding box center [1098, 208] width 380 height 34
click at [966, 206] on input "option undefined focused, 1 of 1. 1 result available for search term Counter. U…" at bounding box center [940, 208] width 51 height 19
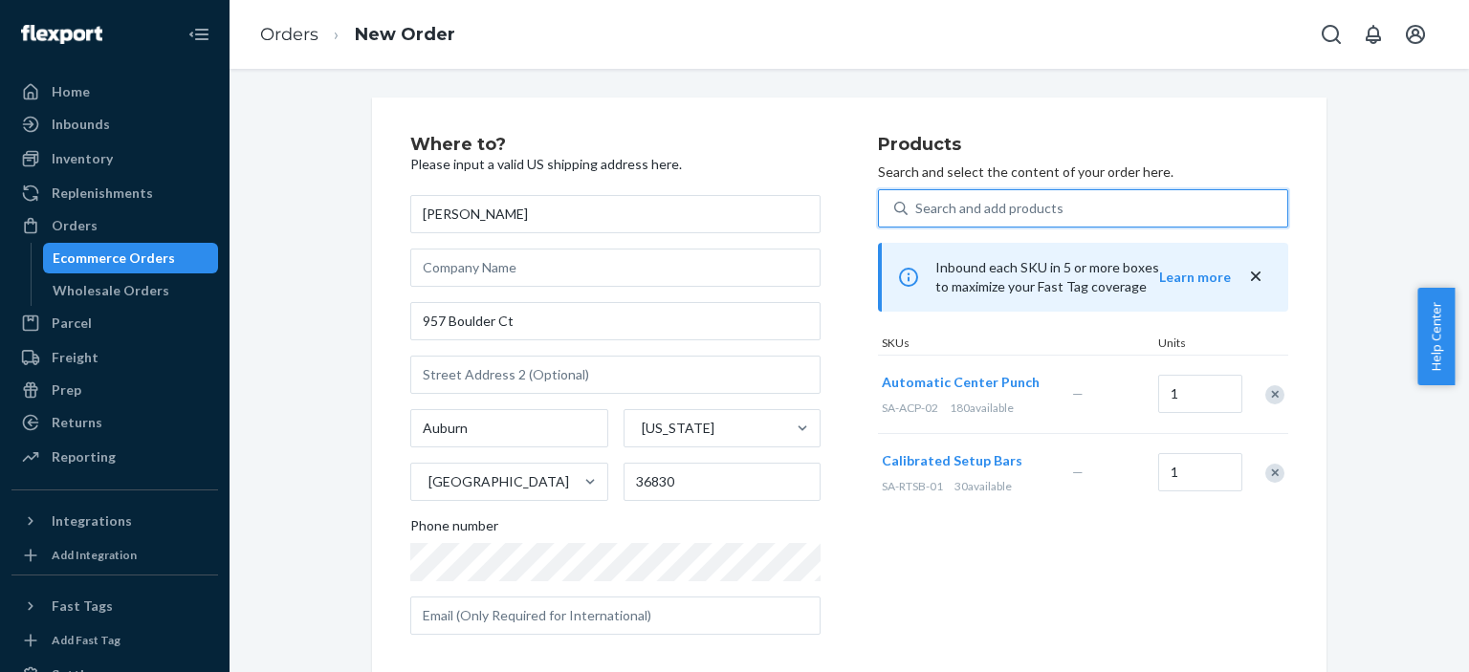
click at [1014, 208] on div "Search and add products" at bounding box center [989, 208] width 148 height 19
click at [917, 208] on input "0 results available. Use Up and Down to choose options, press Enter to select t…" at bounding box center [916, 208] width 2 height 19
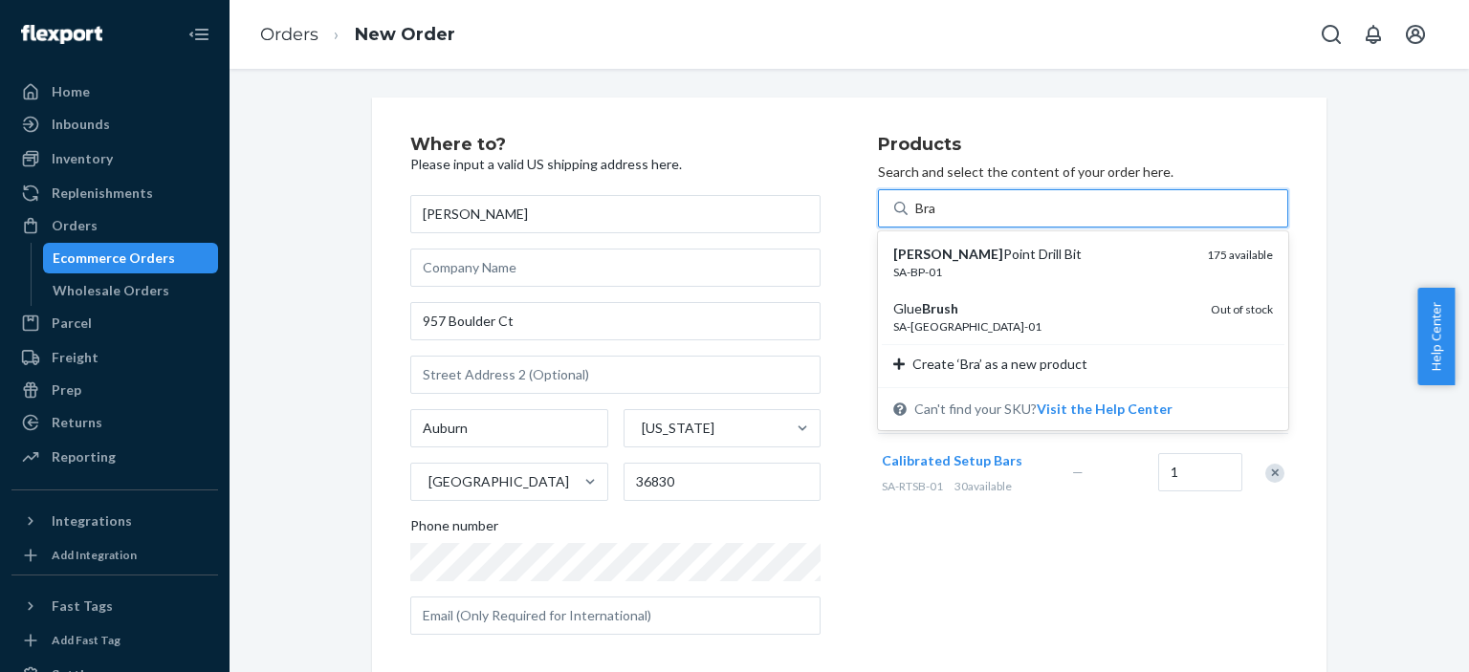
type input "Brad"
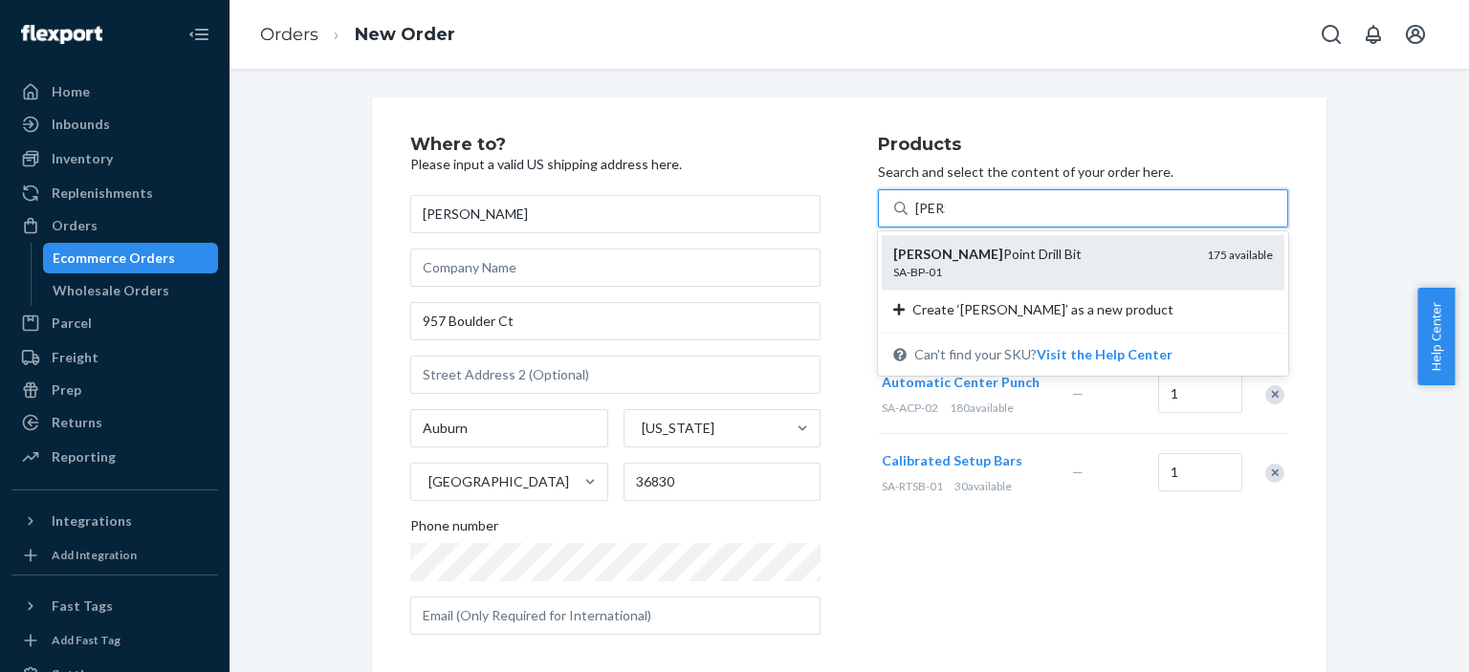
click at [998, 264] on div "SA-BP-01" at bounding box center [1042, 272] width 298 height 16
click at [945, 218] on input "Brad" at bounding box center [930, 208] width 30 height 19
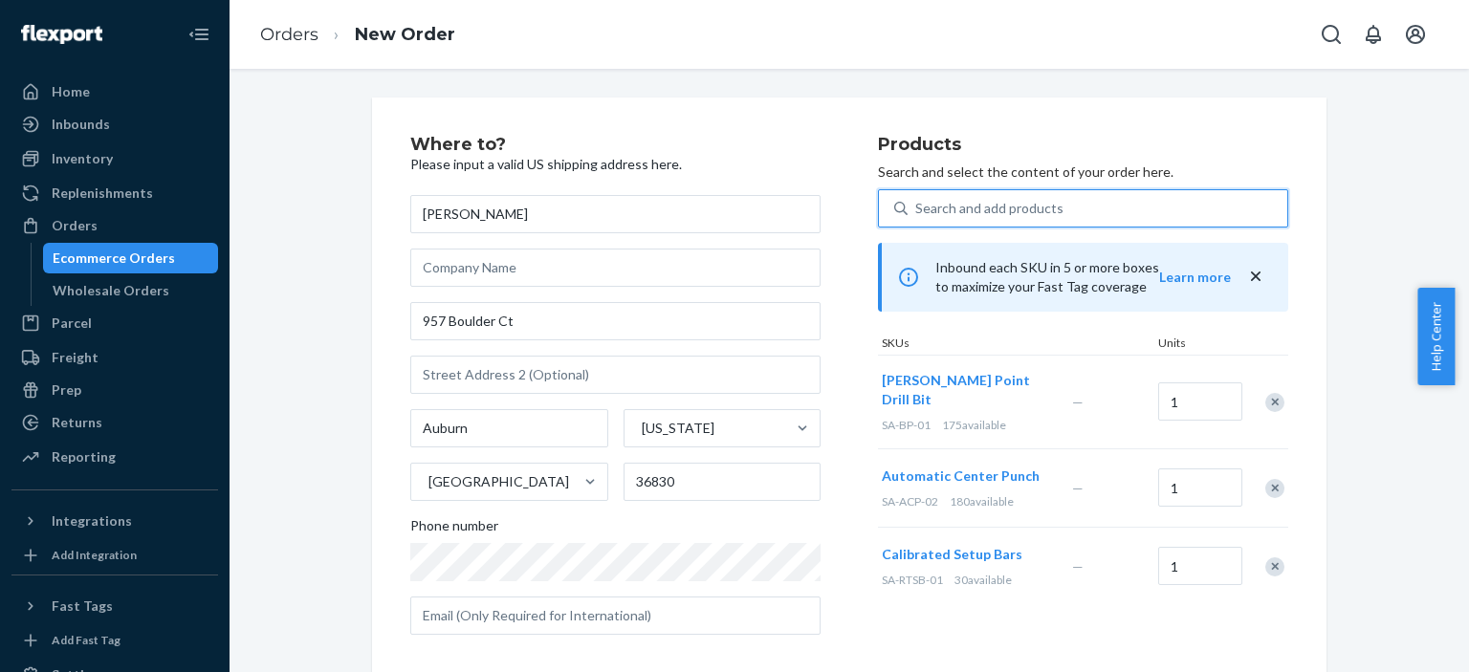
click at [1010, 194] on div "Search and add products" at bounding box center [1098, 208] width 380 height 34
click at [917, 199] on input "0 results available. Use Up and Down to choose options, press Enter to select t…" at bounding box center [916, 208] width 2 height 19
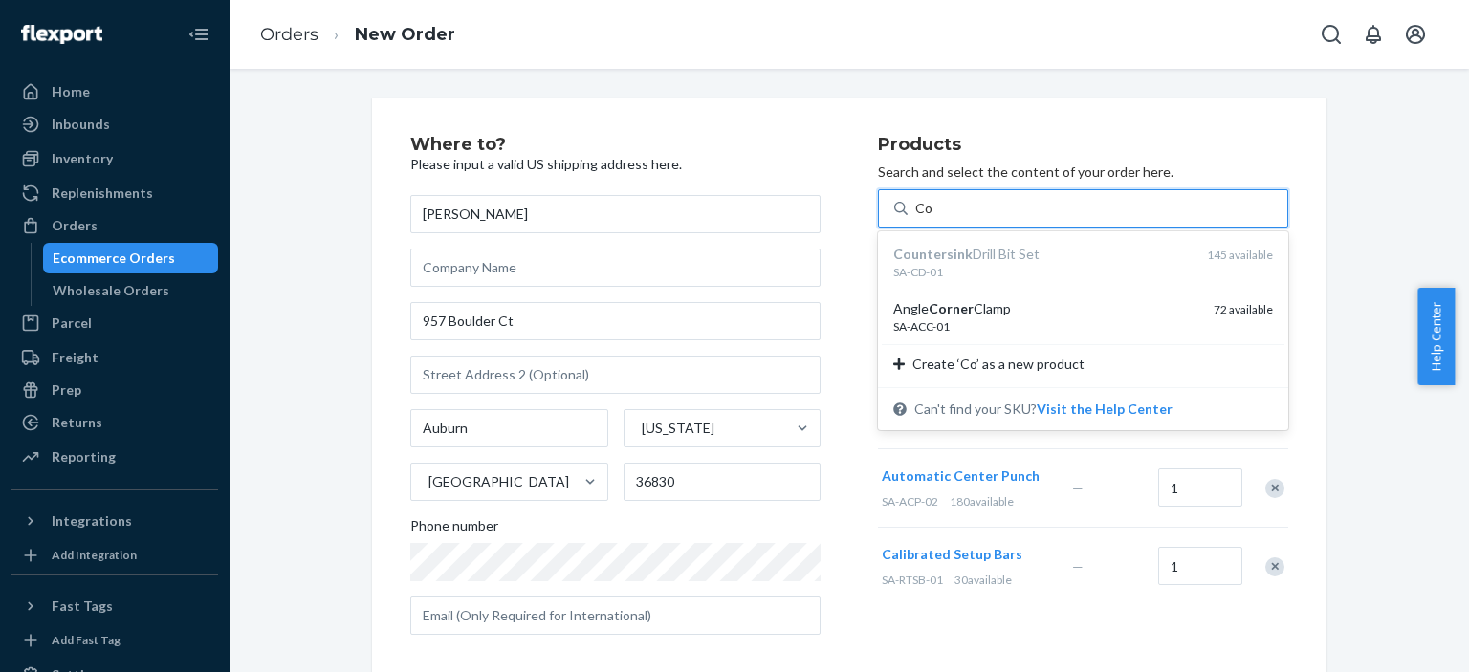
type input "C"
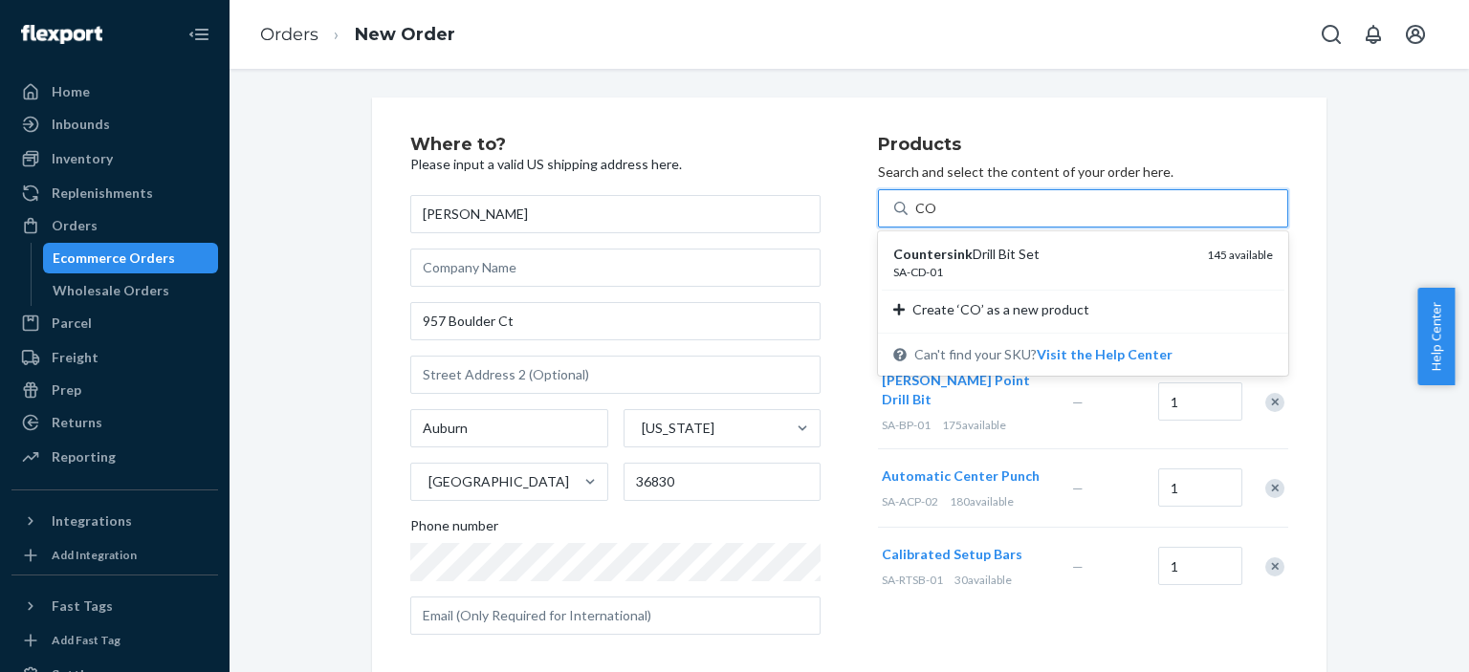
type input "C"
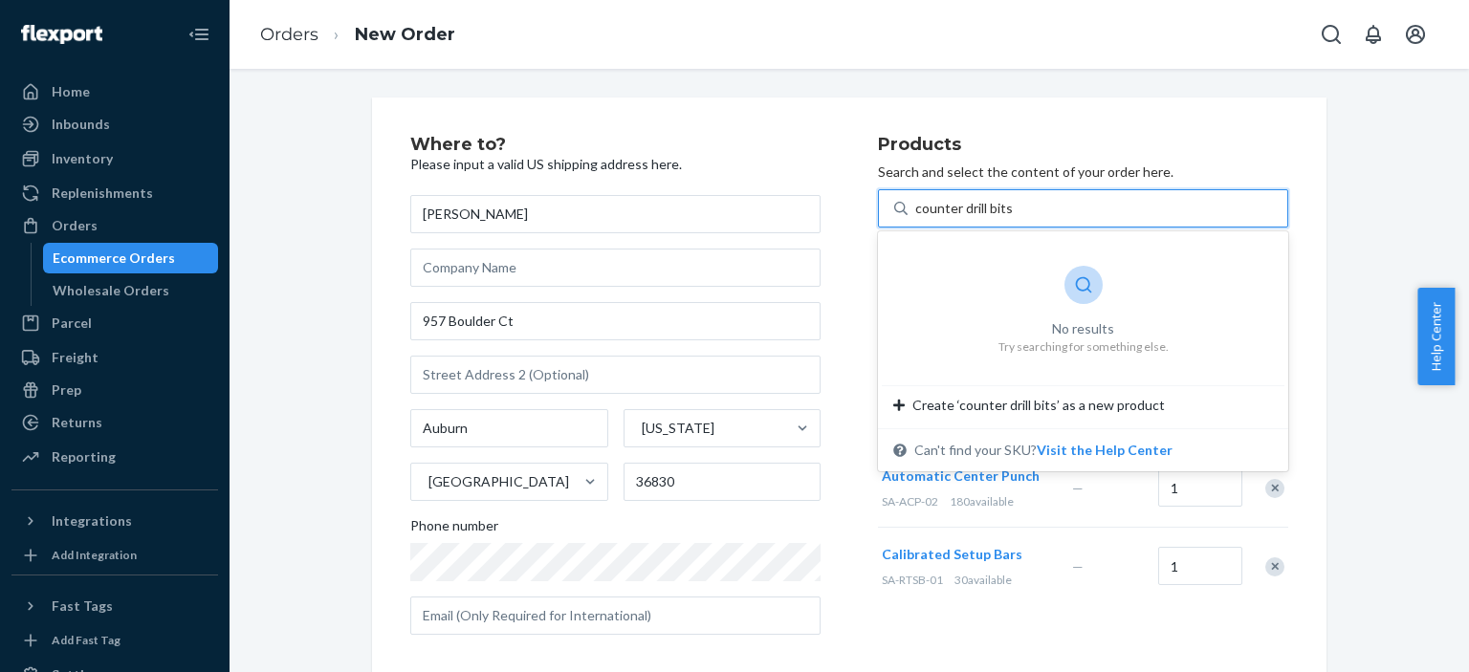
type input "counter drill bit"
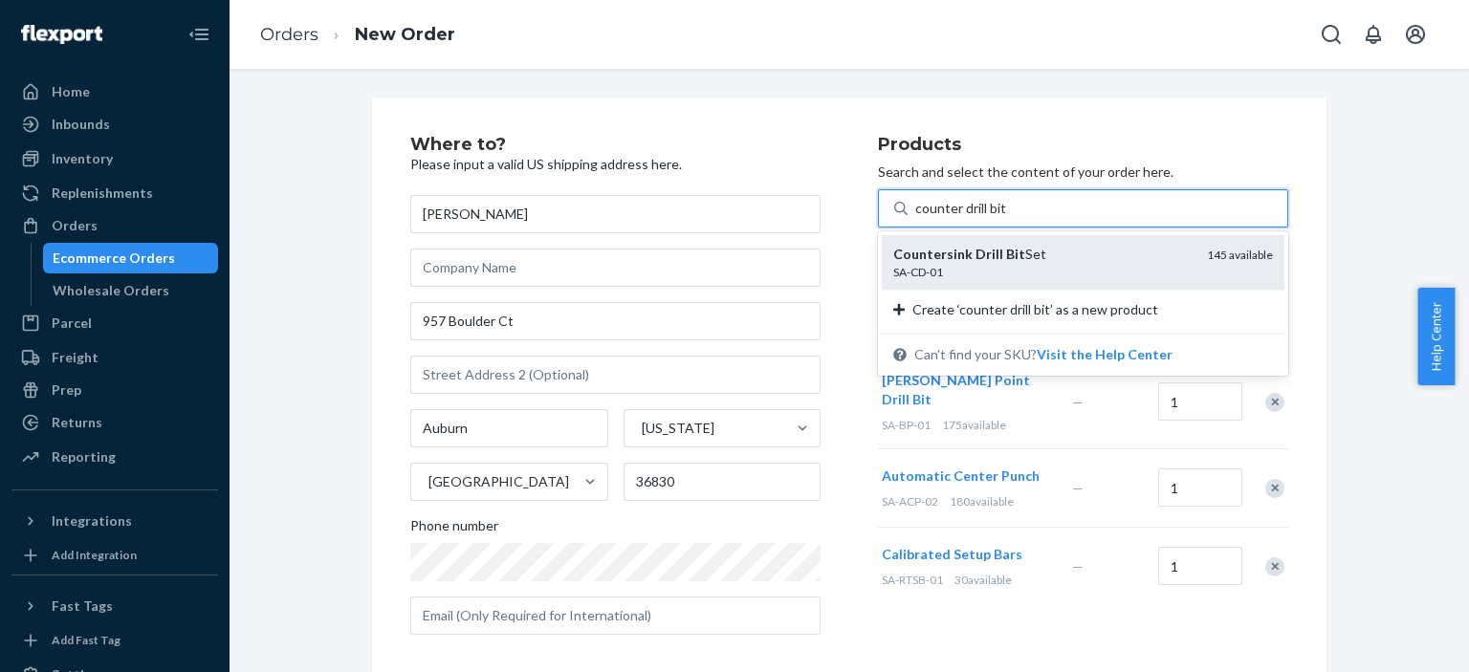
click at [1085, 262] on div "Countersink Drill Bit Set" at bounding box center [1042, 254] width 298 height 19
click at [1007, 218] on input "counter drill bit" at bounding box center [961, 208] width 92 height 19
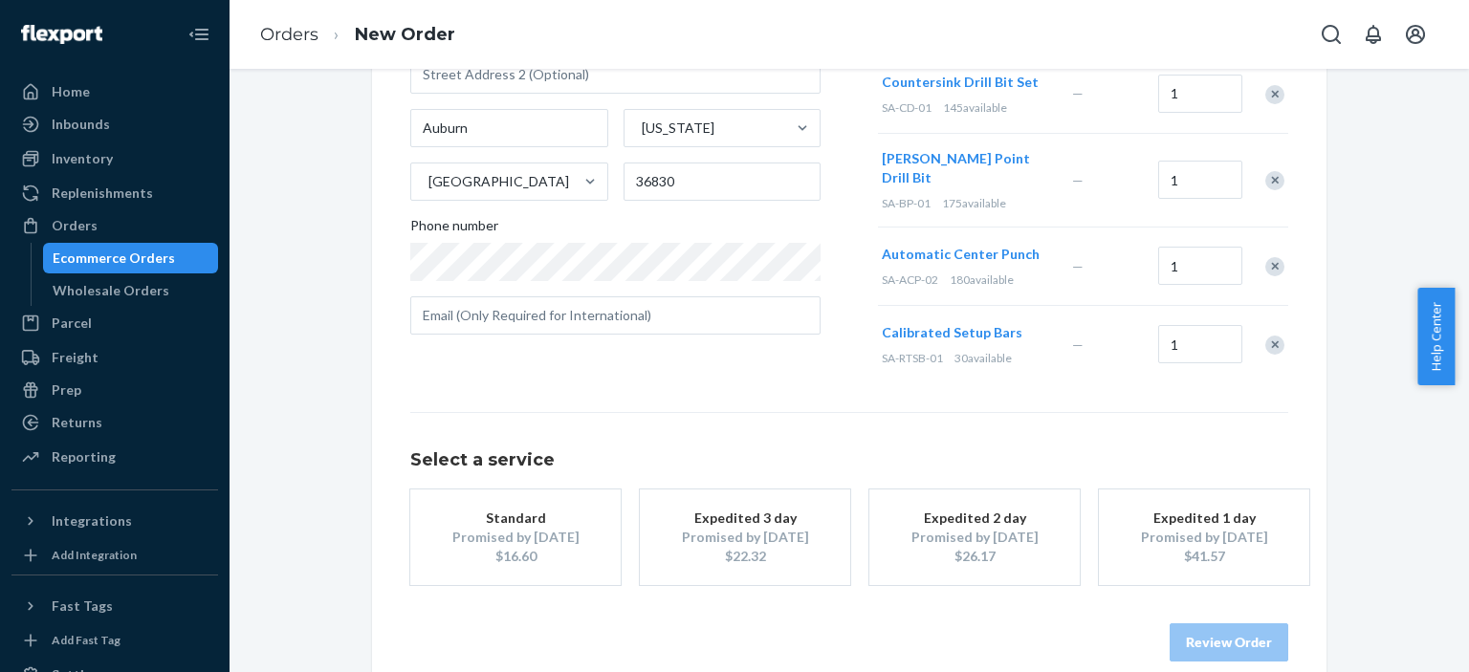
scroll to position [311, 0]
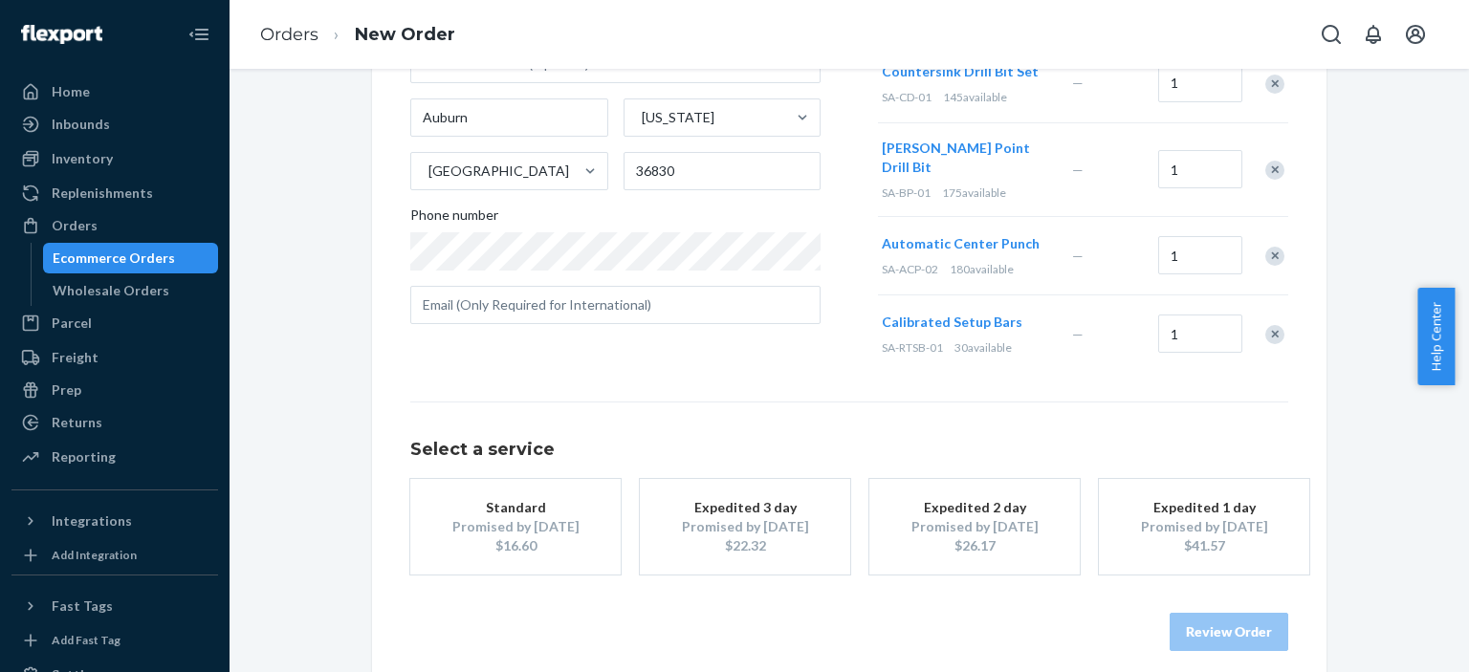
click at [492, 517] on div "Promised by Aug 29, 2025" at bounding box center [515, 526] width 153 height 19
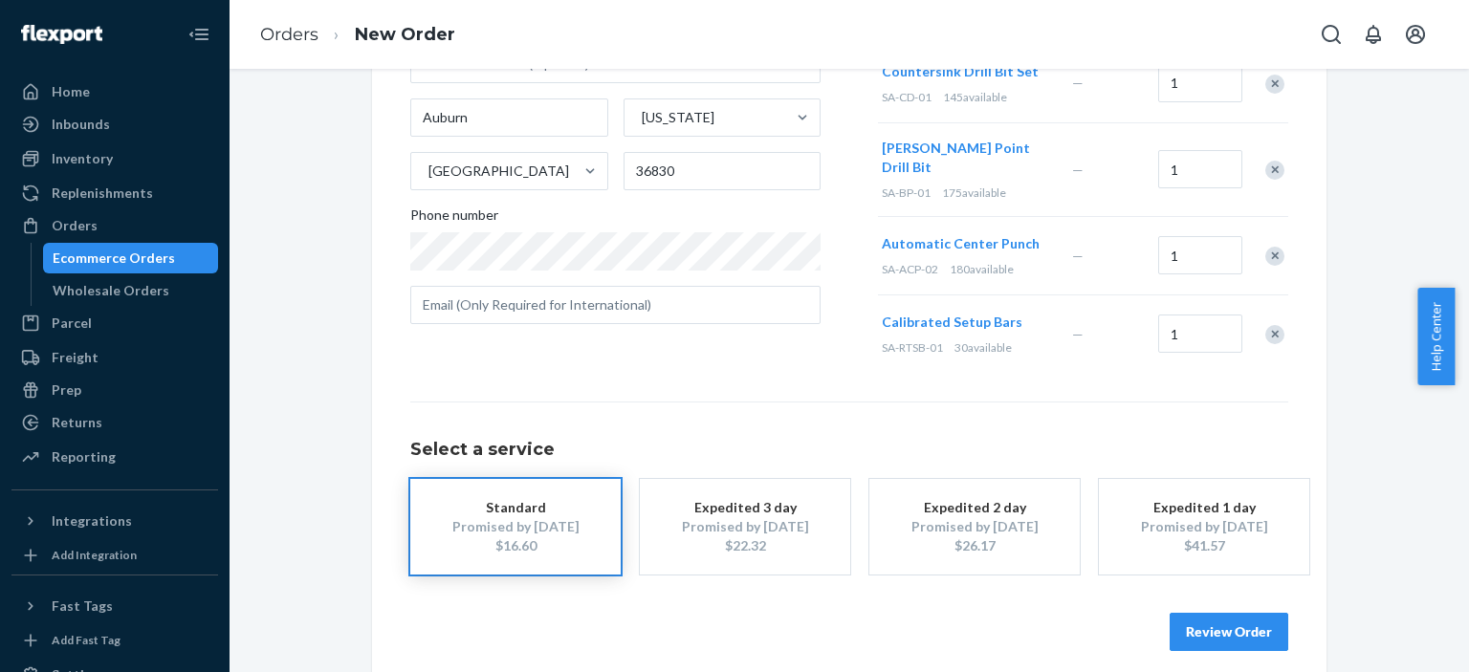
click at [1226, 616] on button "Review Order" at bounding box center [1229, 632] width 119 height 38
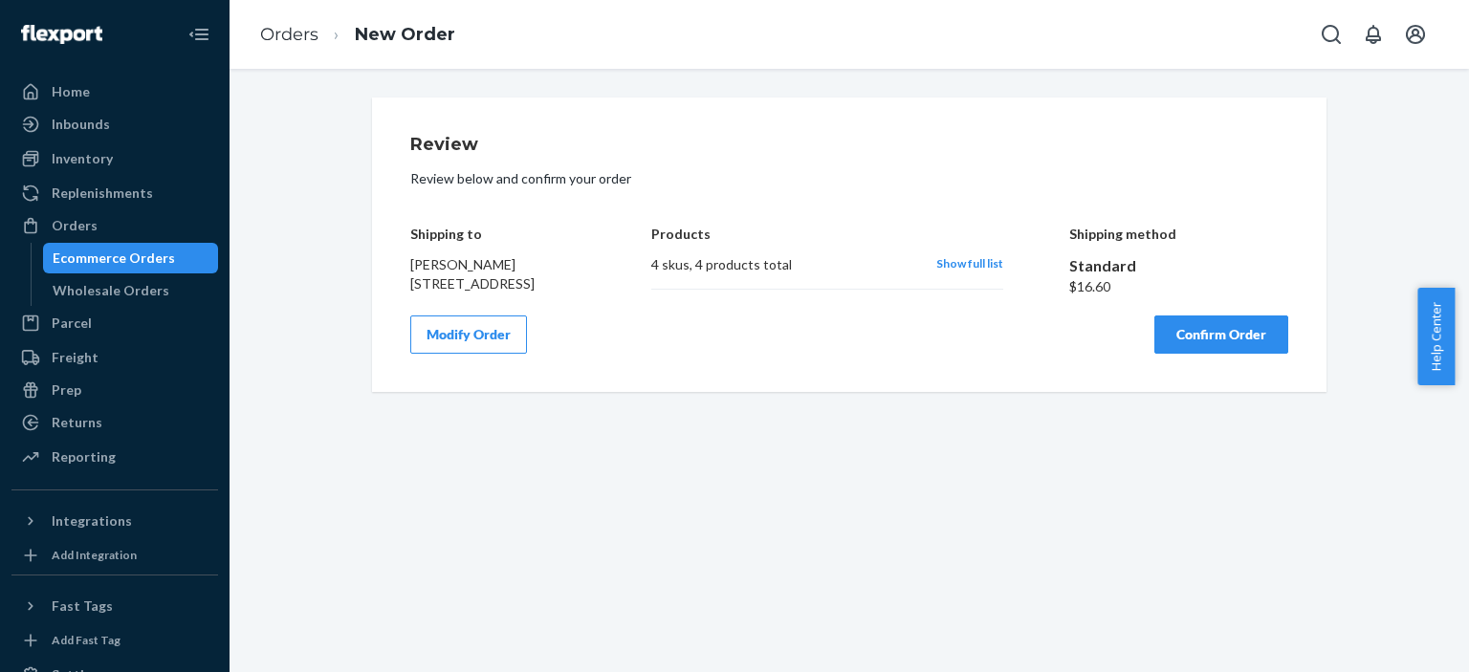
scroll to position [0, 0]
click at [1212, 343] on button "Confirm Order" at bounding box center [1221, 335] width 134 height 38
